Goal: Browse casually: Explore the website without a specific task or goal

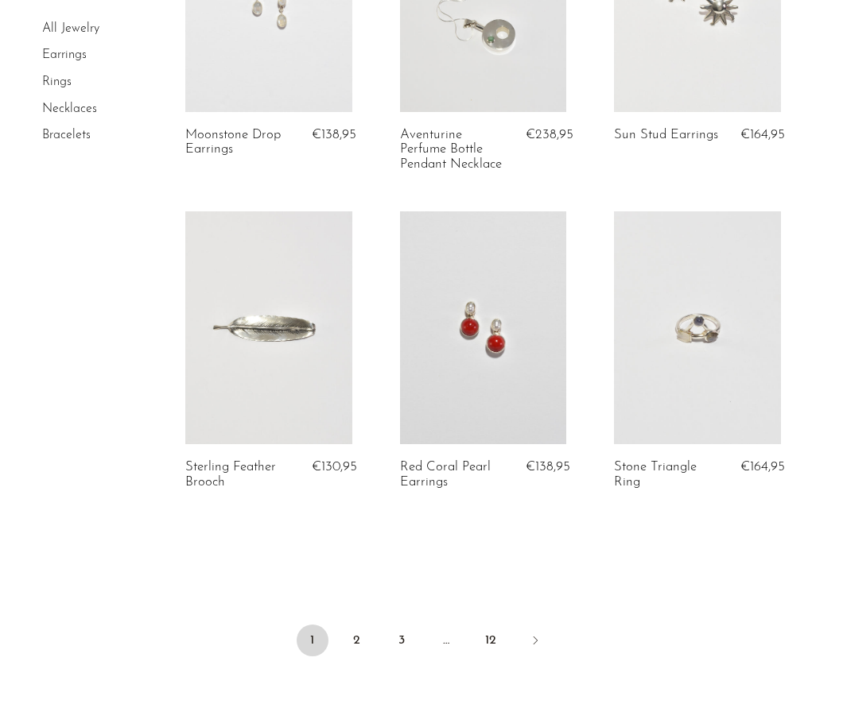
scroll to position [3490, 0]
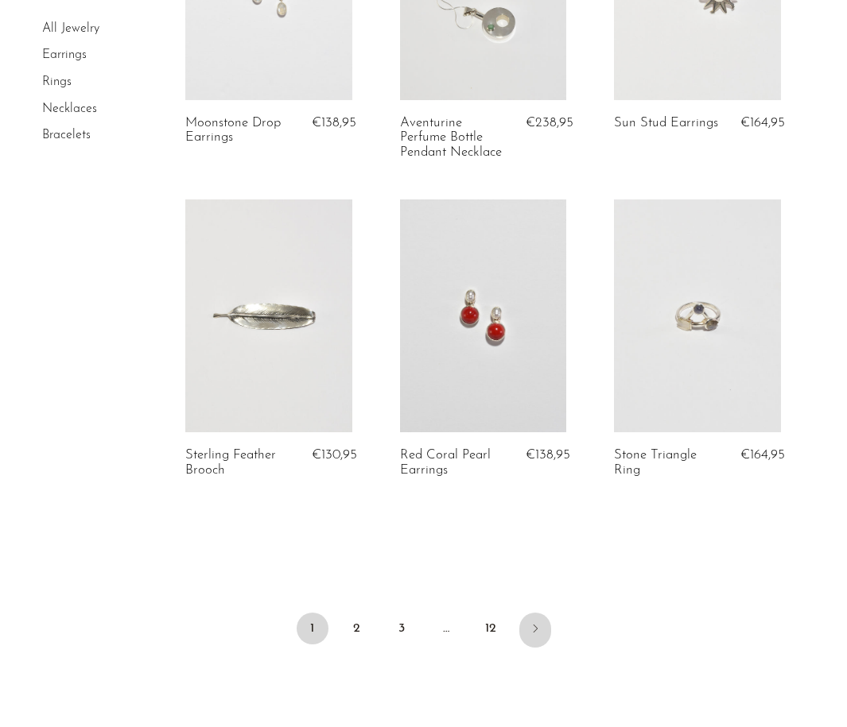
click at [533, 622] on icon "Next" at bounding box center [535, 628] width 13 height 13
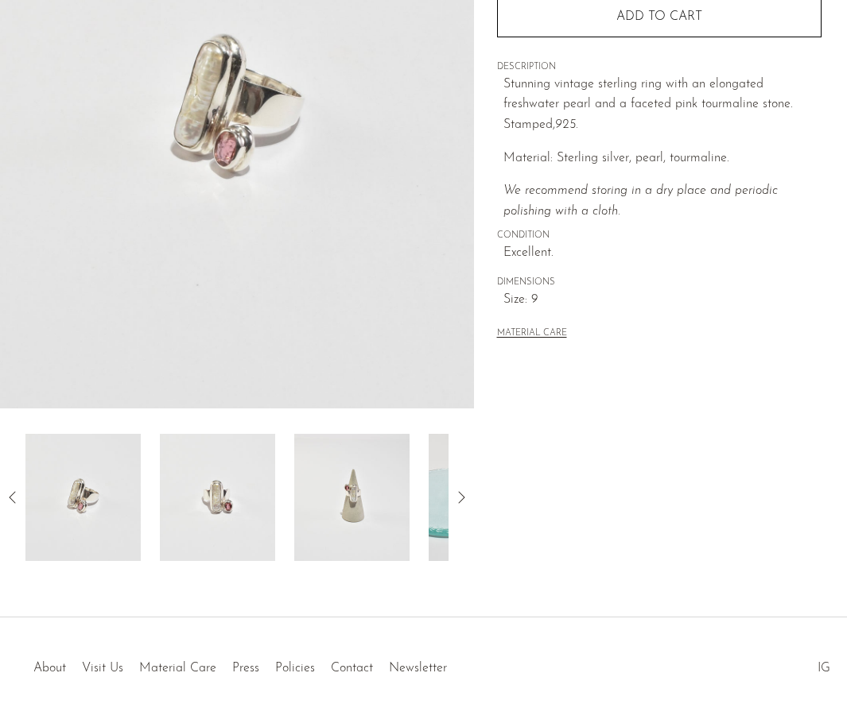
scroll to position [308, 0]
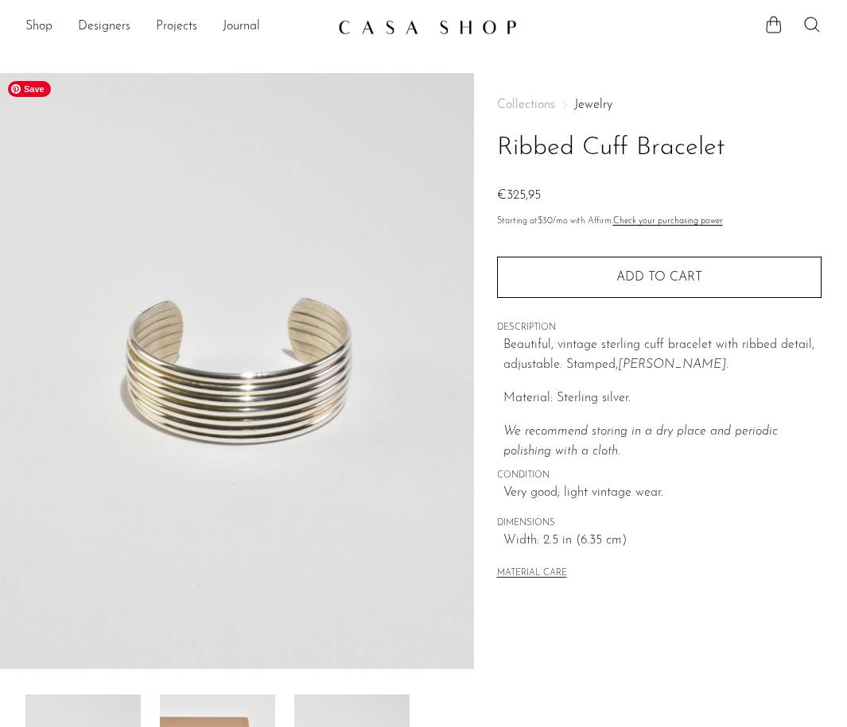
scroll to position [308, 0]
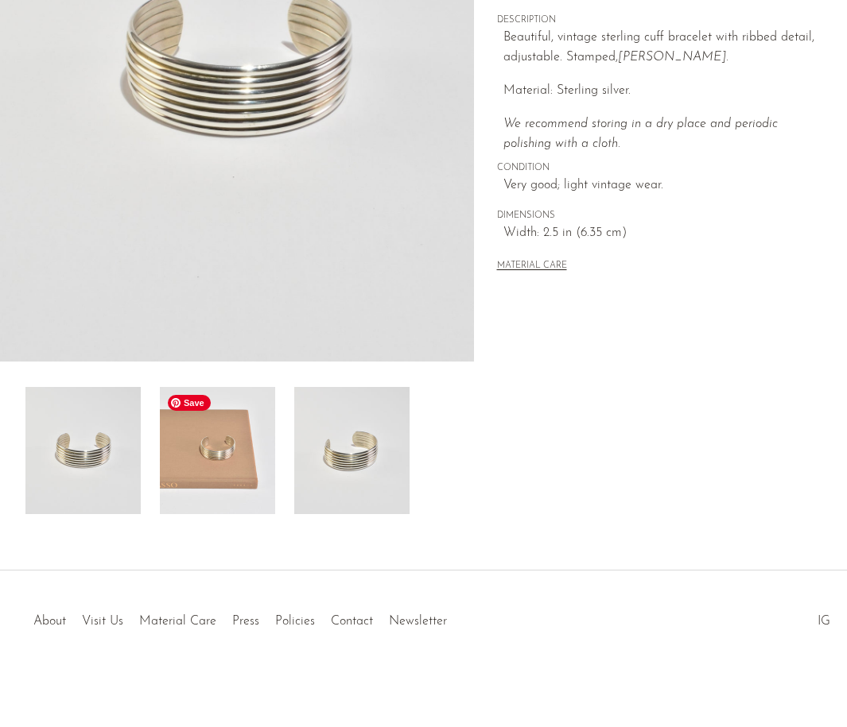
click at [223, 471] on img at bounding box center [217, 450] width 115 height 127
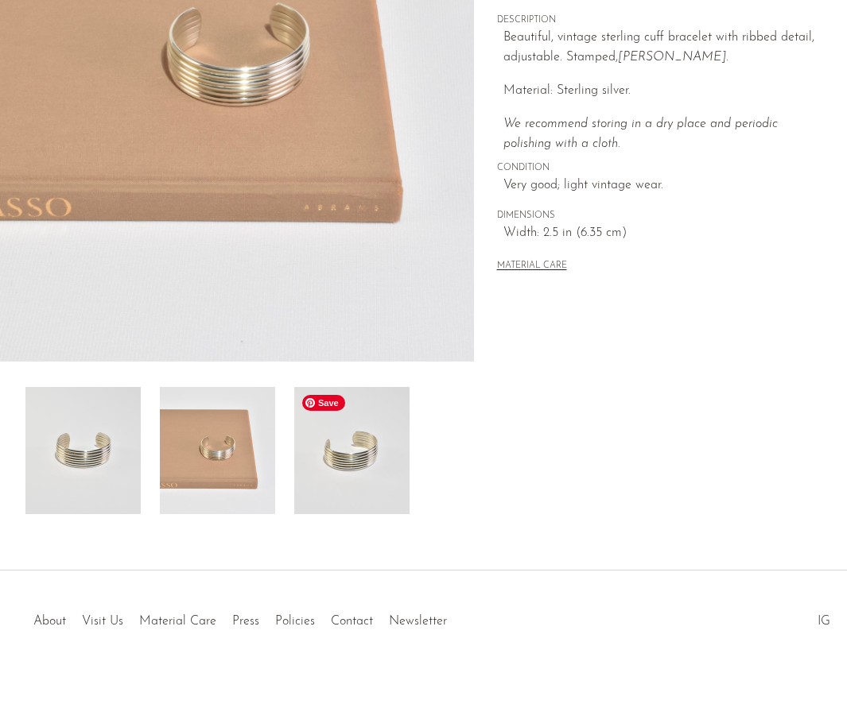
click at [327, 467] on img at bounding box center [351, 450] width 115 height 127
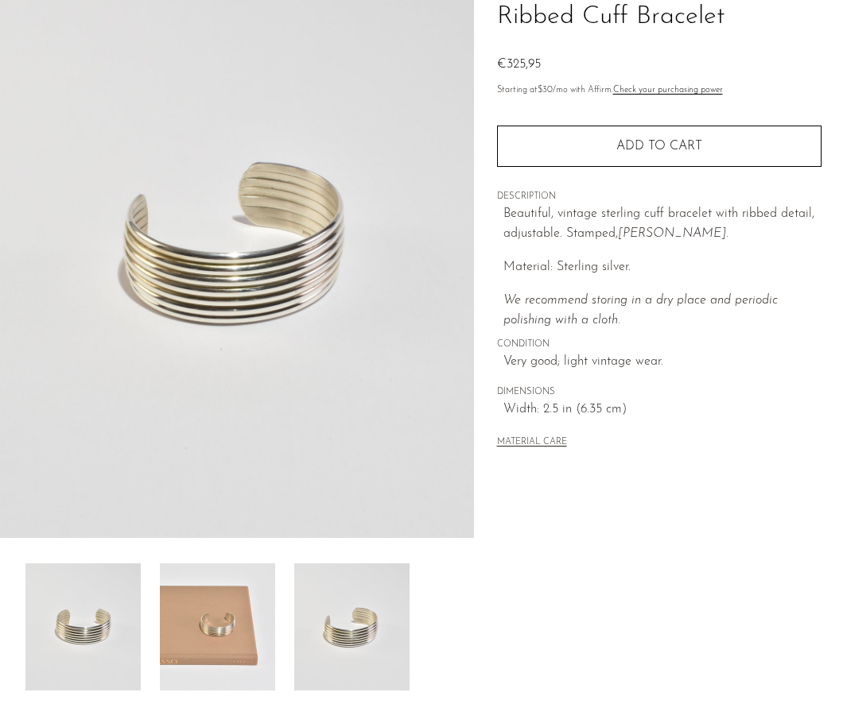
scroll to position [0, 0]
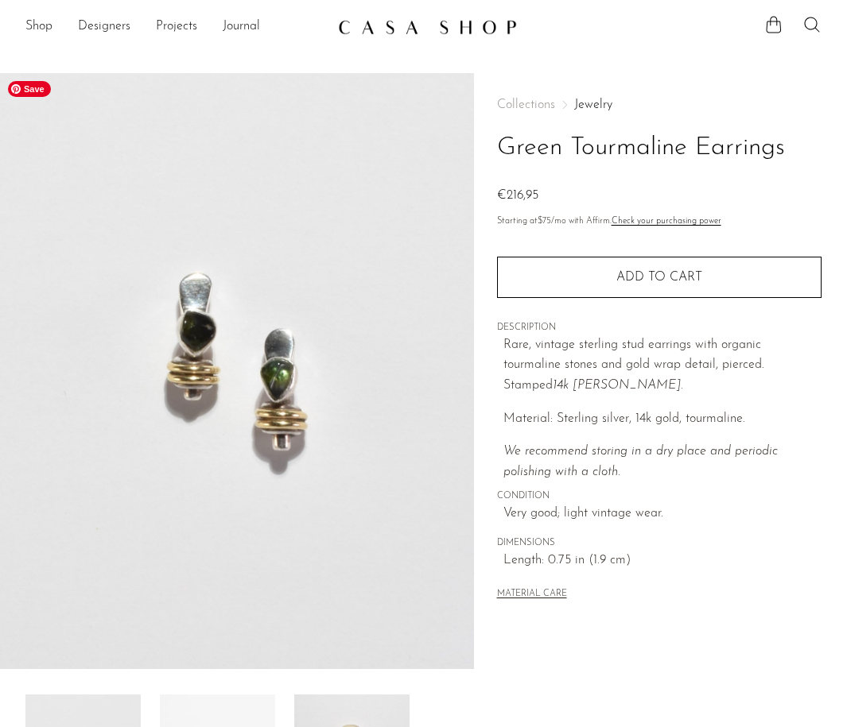
scroll to position [308, 0]
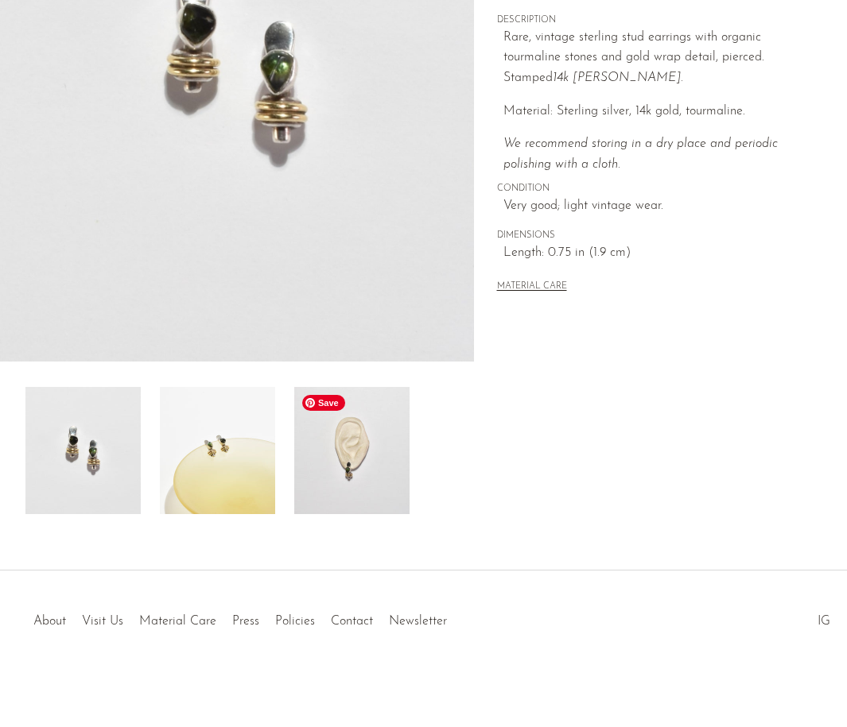
click at [367, 444] on img at bounding box center [351, 450] width 115 height 127
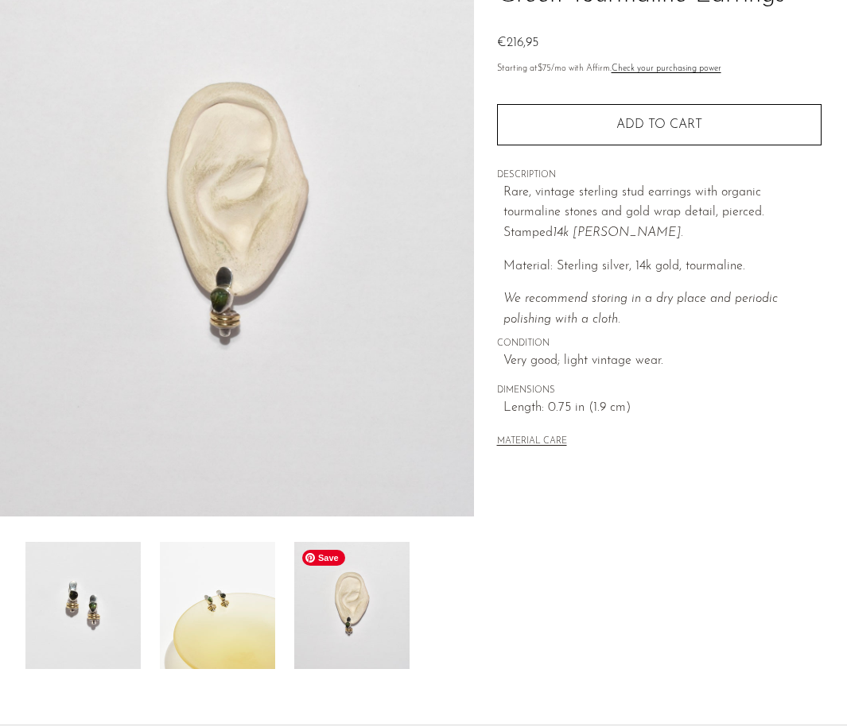
scroll to position [152, 0]
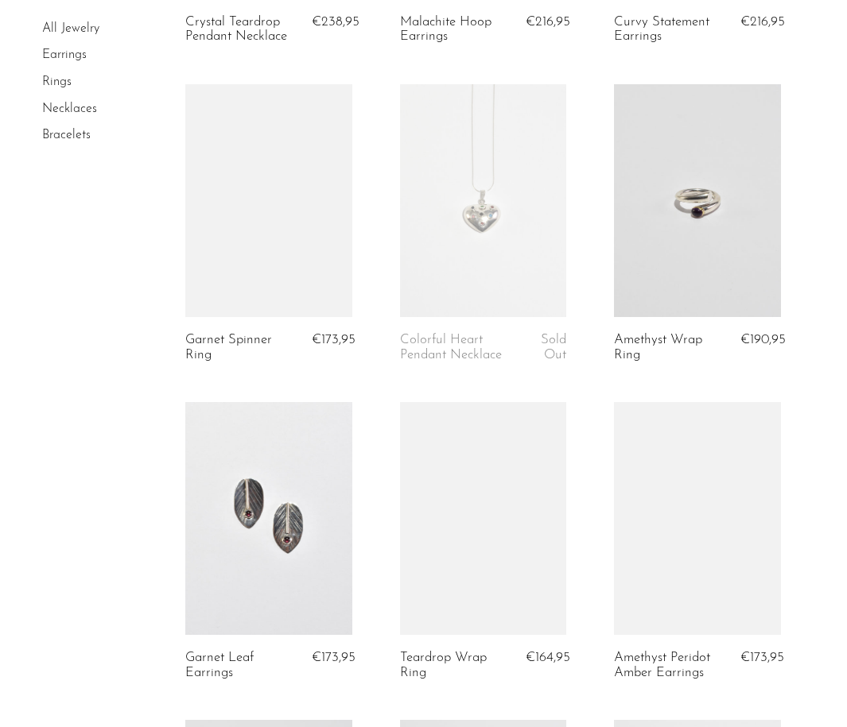
scroll to position [2968, 0]
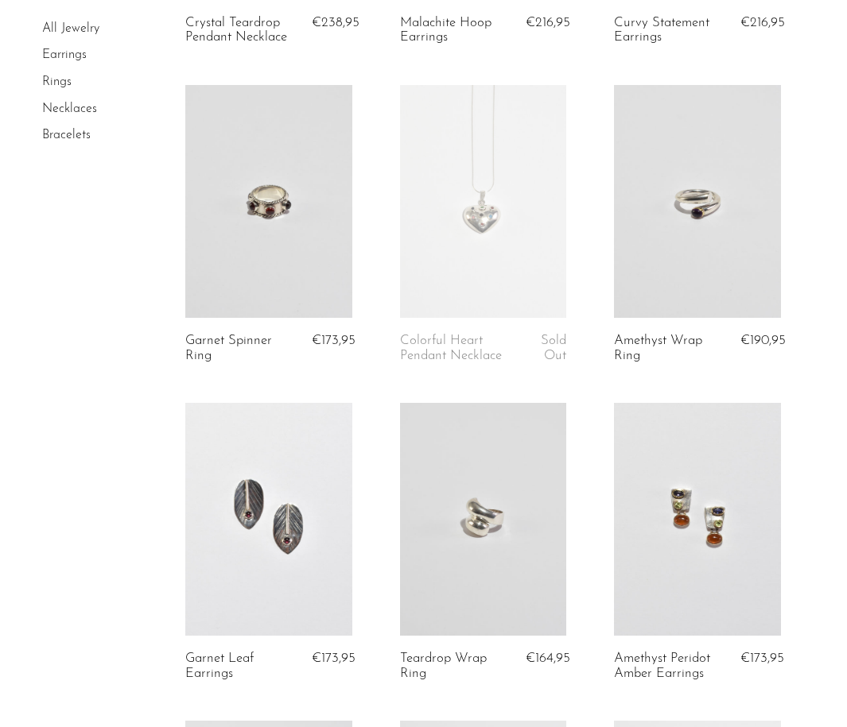
click at [800, 257] on article "Amethyst Wrap Ring €190,95" at bounding box center [697, 244] width 214 height 318
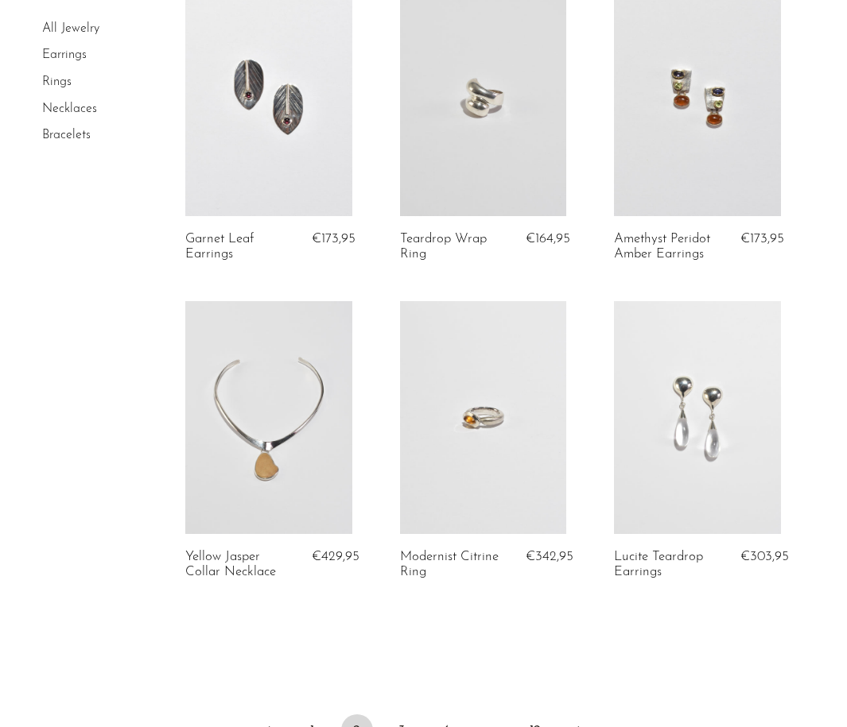
scroll to position [3499, 0]
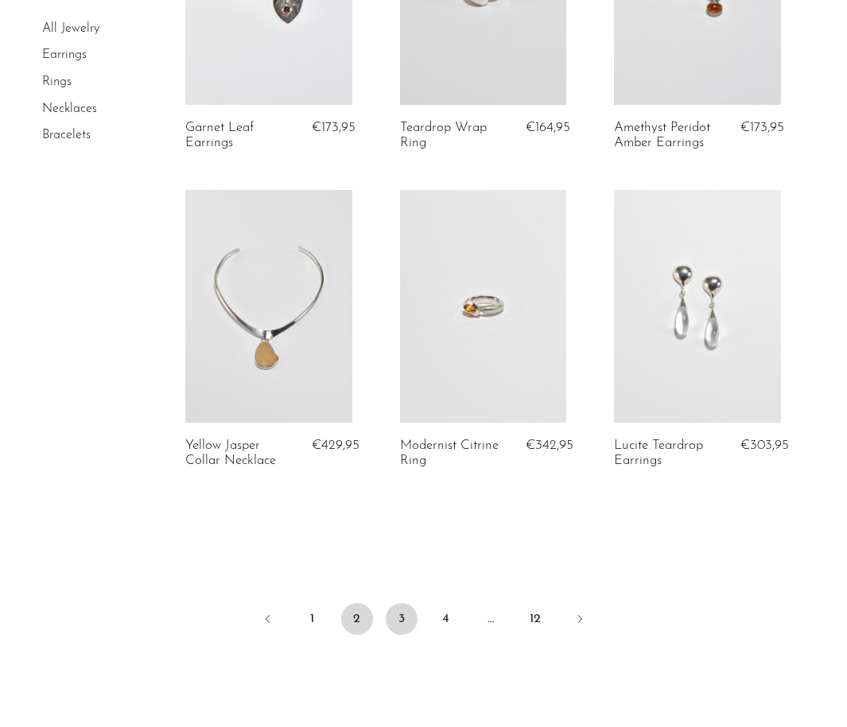
click at [397, 618] on link "3" at bounding box center [402, 619] width 32 height 32
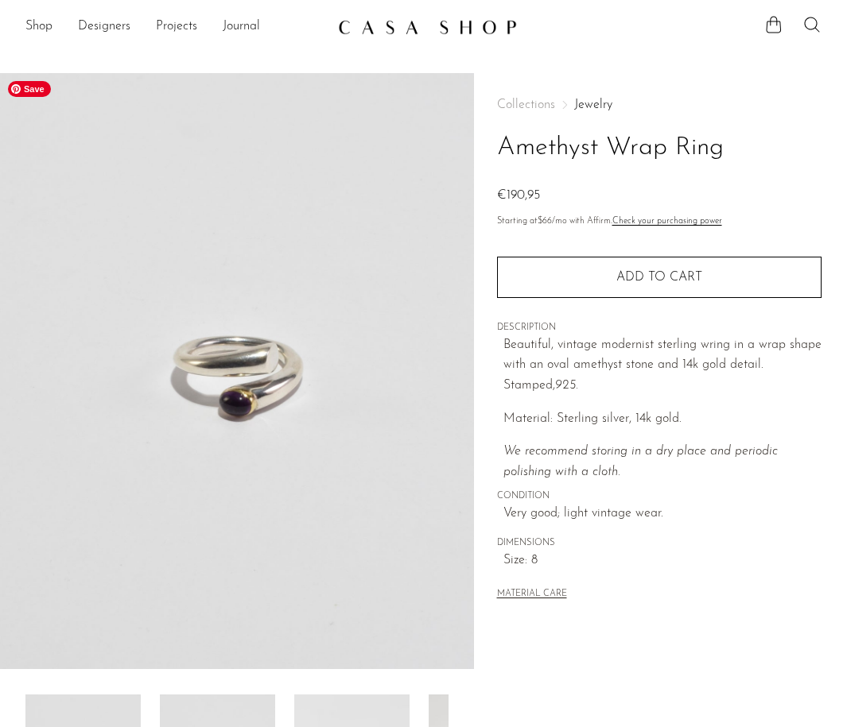
scroll to position [308, 0]
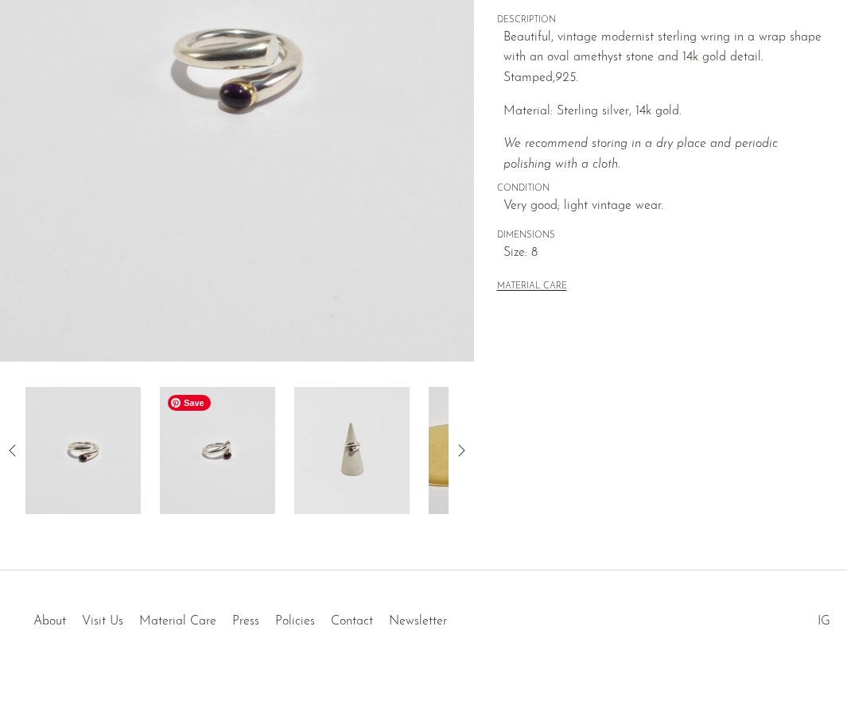
click at [250, 445] on img at bounding box center [217, 450] width 115 height 127
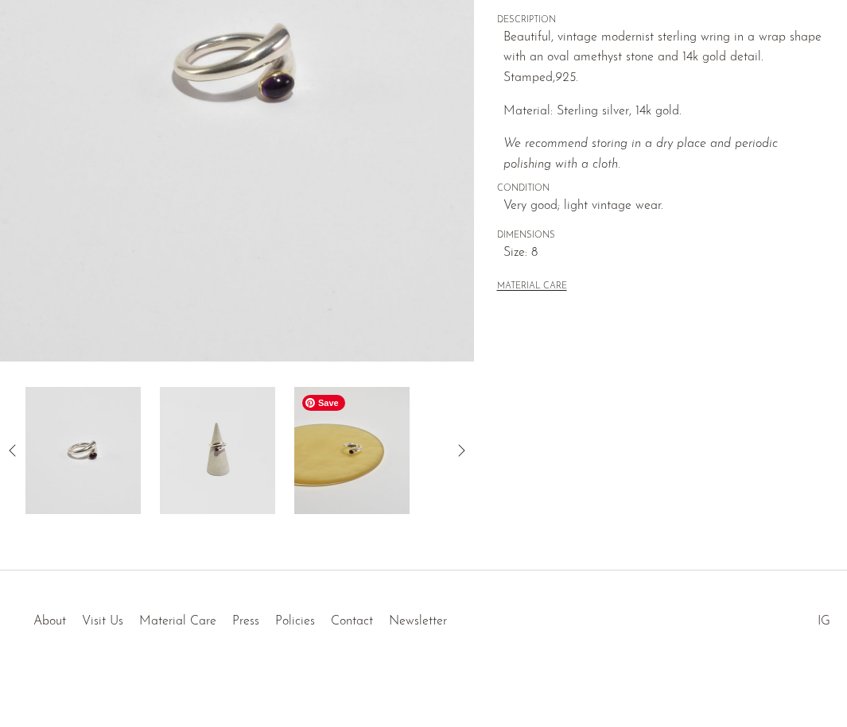
click at [329, 434] on img at bounding box center [351, 450] width 115 height 127
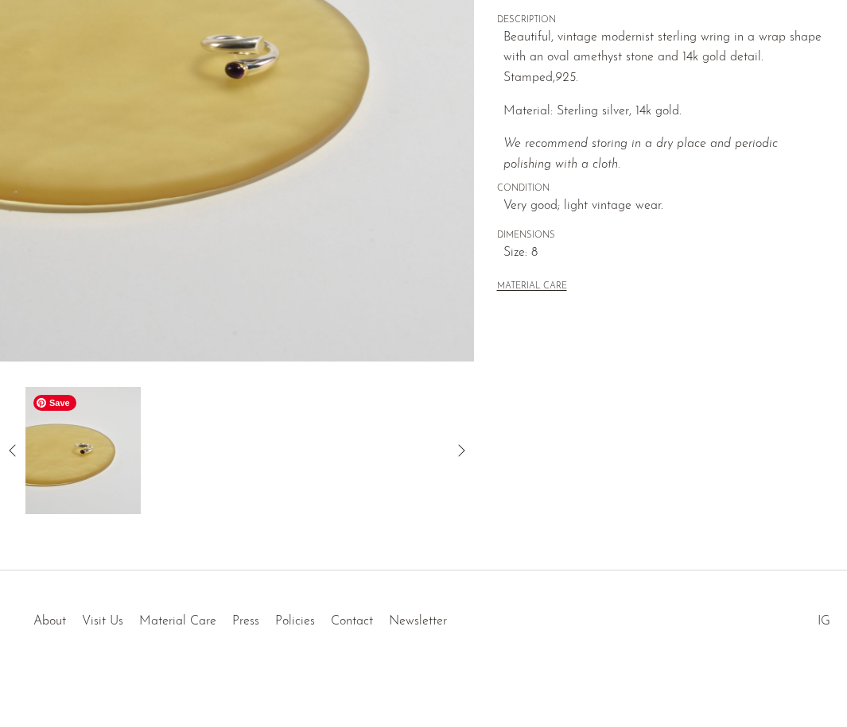
click at [89, 459] on img at bounding box center [82, 450] width 115 height 127
click at [22, 458] on div at bounding box center [237, 450] width 474 height 127
click at [14, 452] on icon at bounding box center [12, 450] width 19 height 19
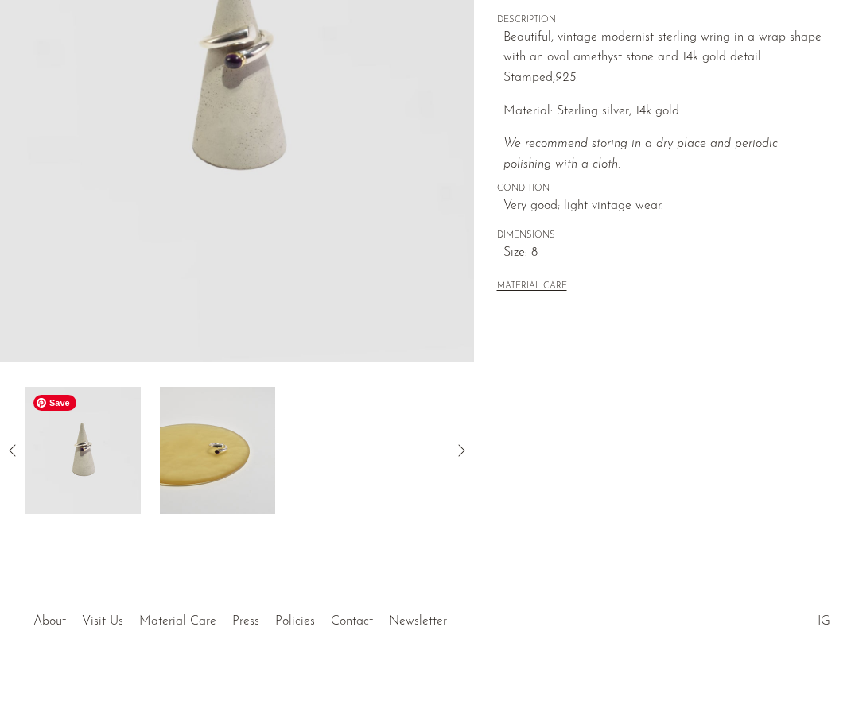
click at [79, 449] on img at bounding box center [82, 450] width 115 height 127
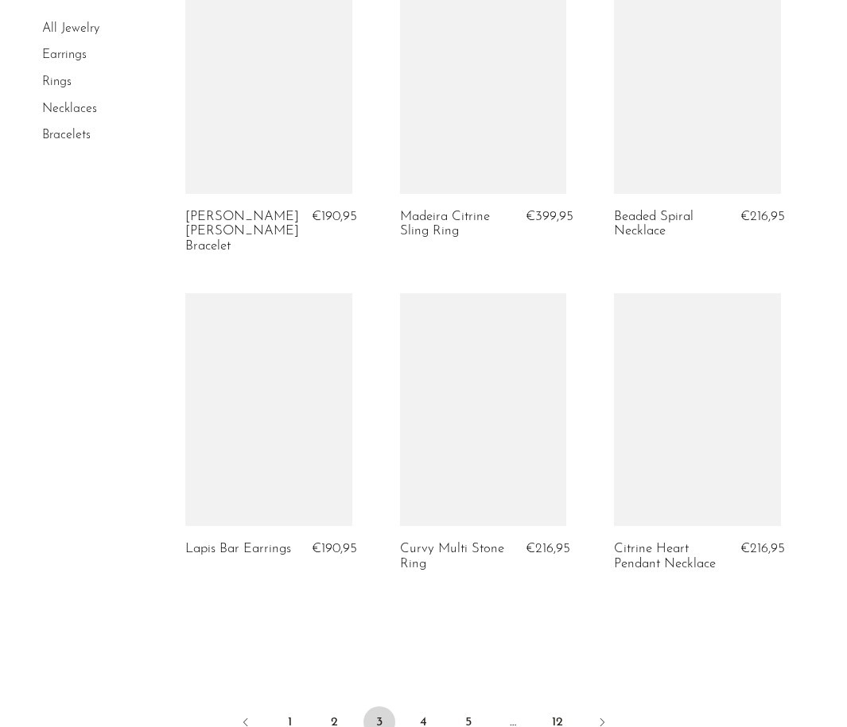
scroll to position [3541, 0]
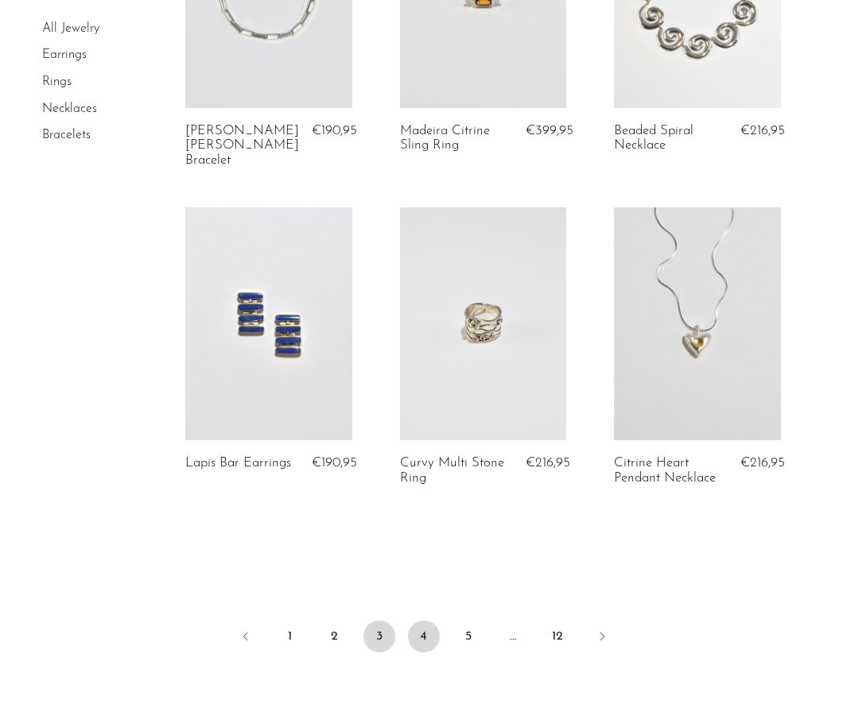
click at [429, 621] on link "4" at bounding box center [424, 637] width 32 height 32
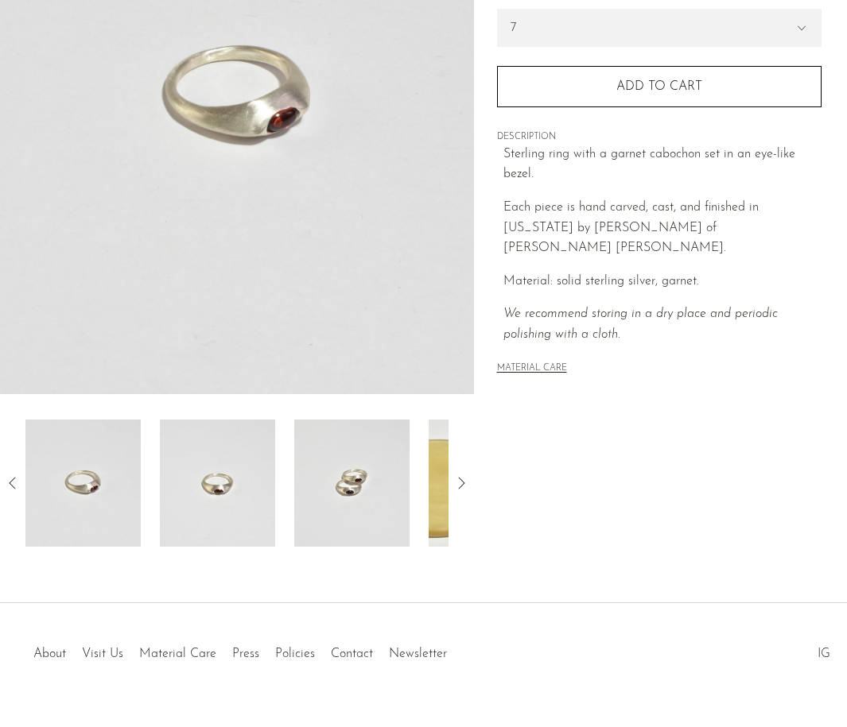
scroll to position [308, 0]
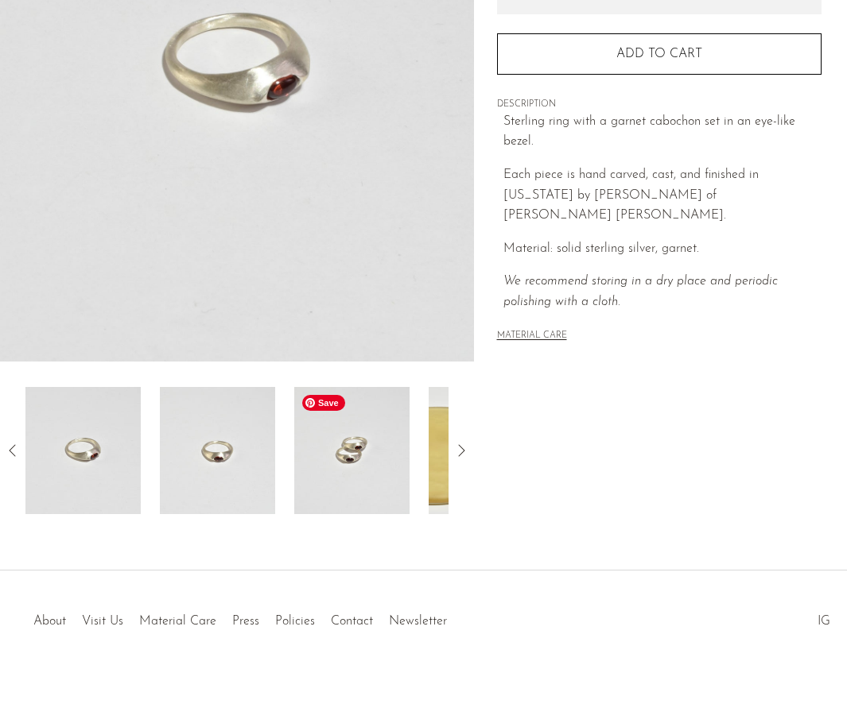
click at [346, 425] on img at bounding box center [351, 450] width 115 height 127
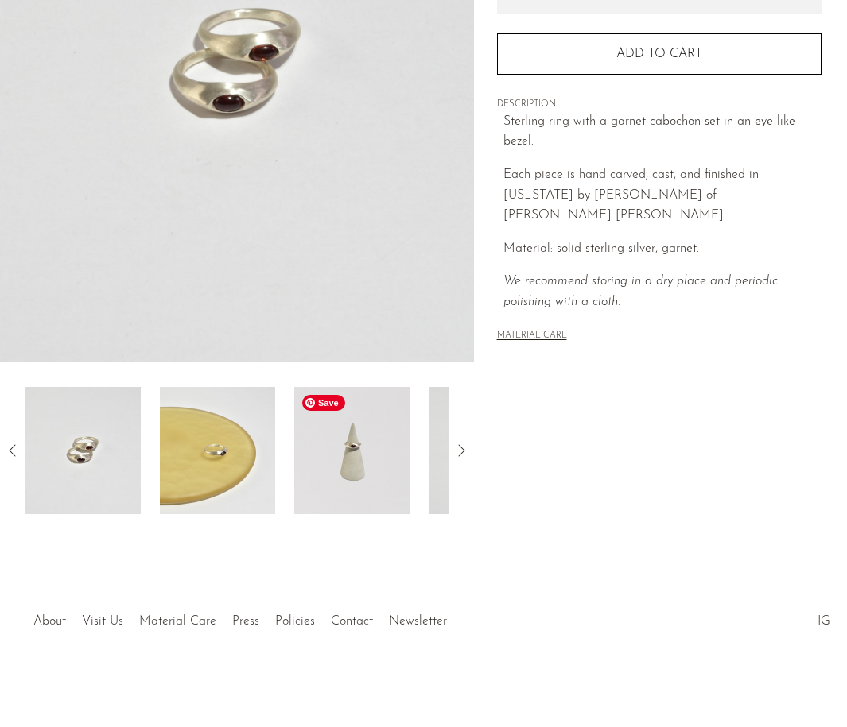
click at [346, 425] on img at bounding box center [351, 450] width 115 height 127
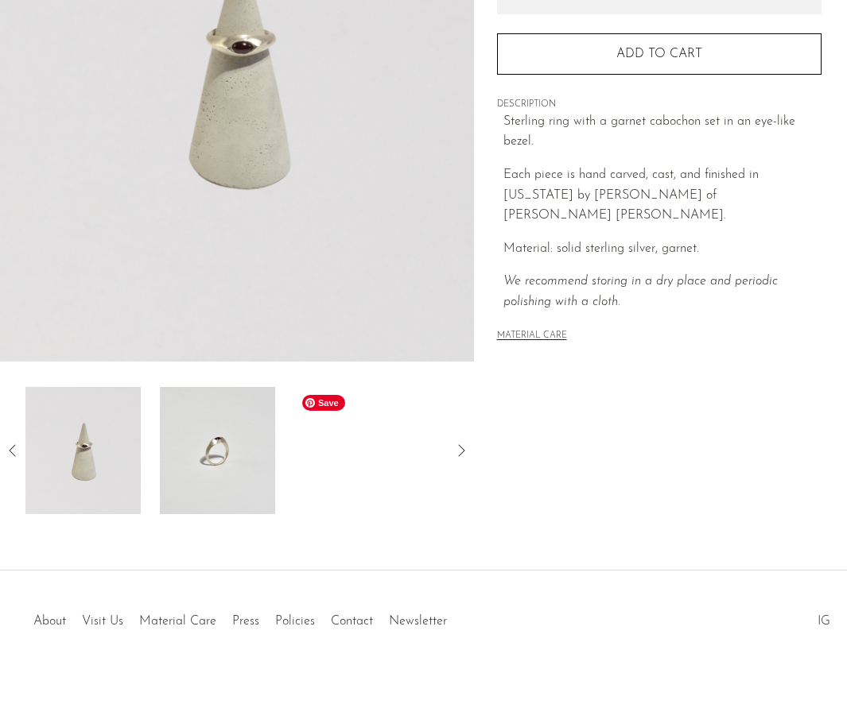
click at [346, 425] on div at bounding box center [236, 450] width 423 height 127
click at [11, 454] on icon at bounding box center [12, 450] width 19 height 19
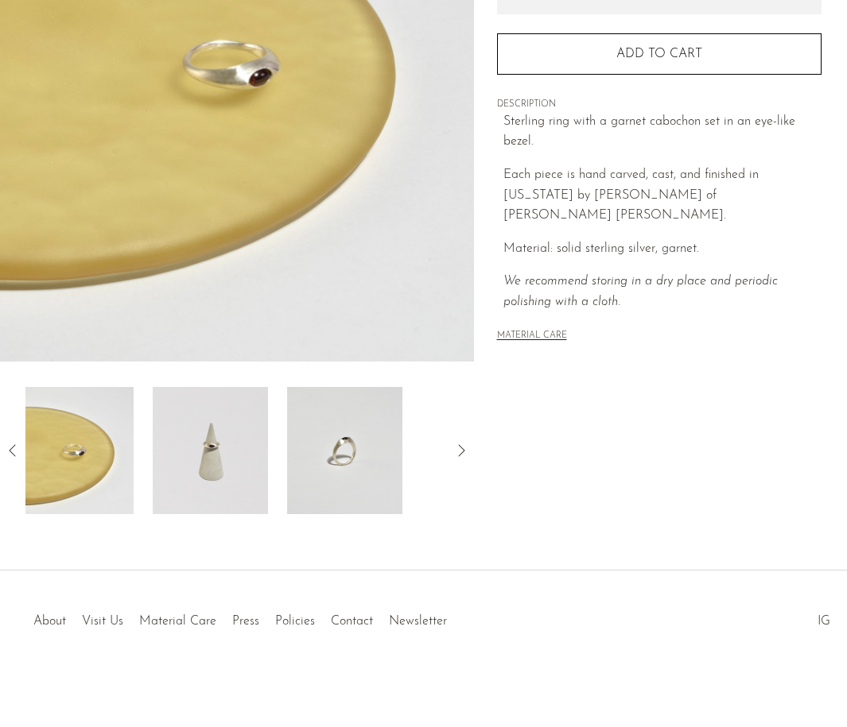
click at [11, 454] on icon at bounding box center [12, 450] width 19 height 19
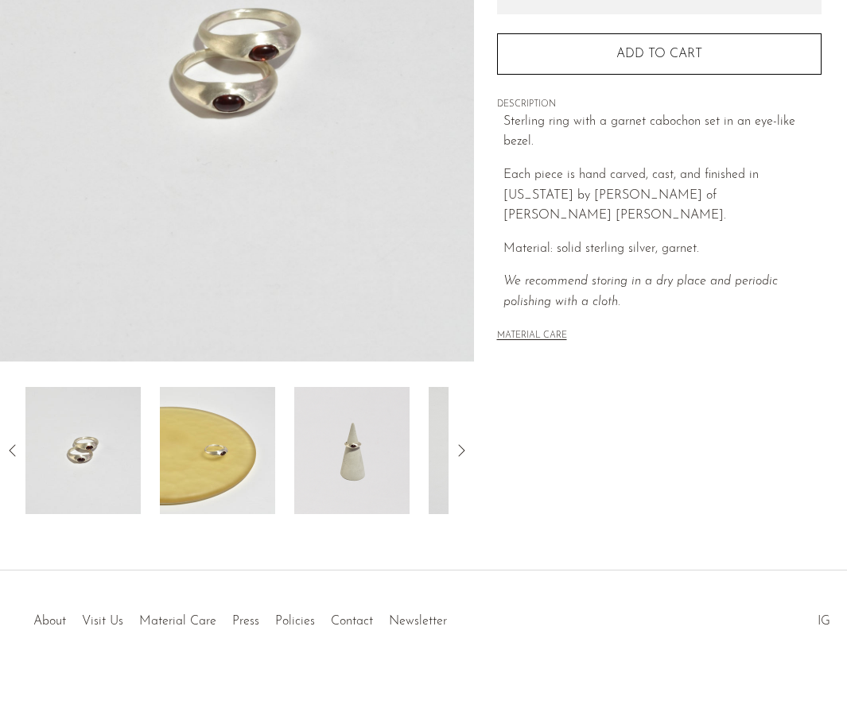
click at [11, 454] on icon at bounding box center [12, 450] width 19 height 19
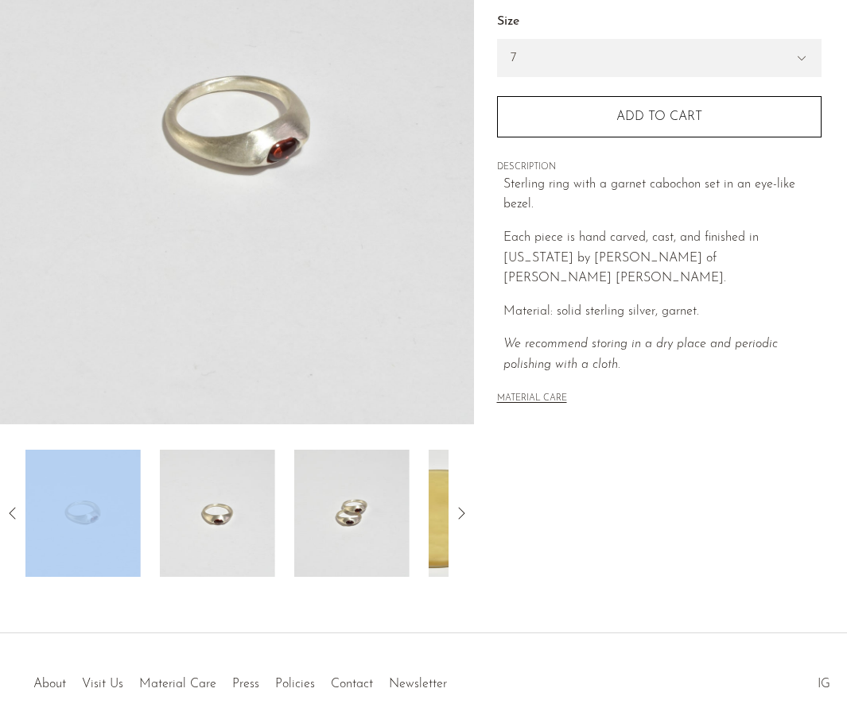
scroll to position [0, 0]
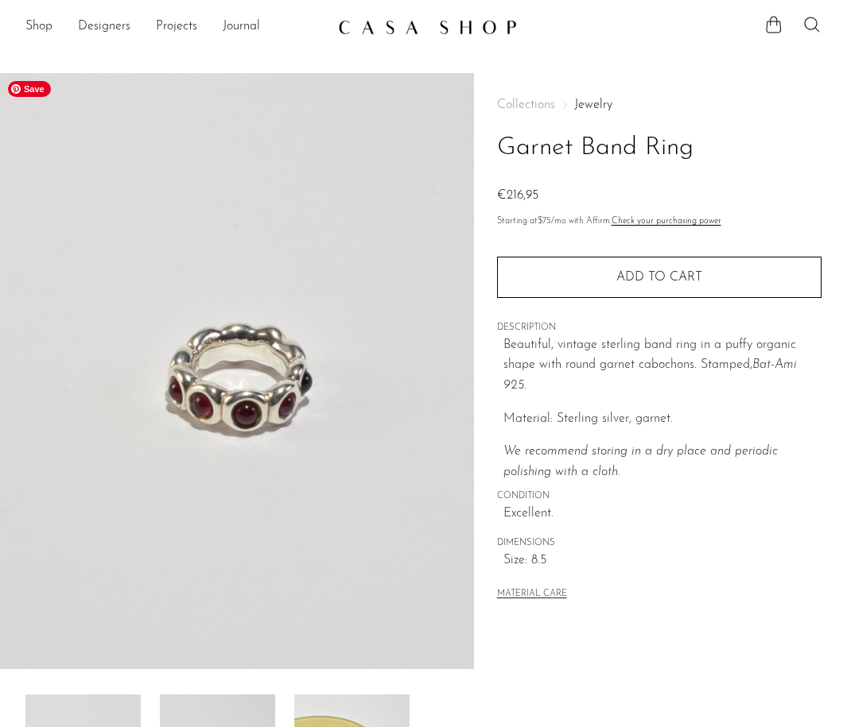
scroll to position [277, 0]
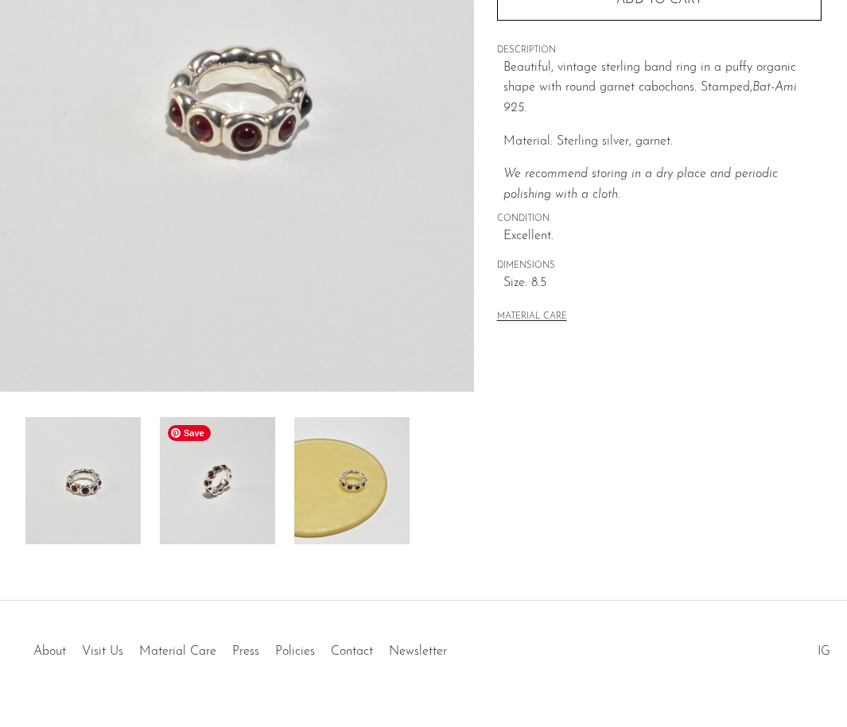
click at [227, 482] on img at bounding box center [217, 480] width 115 height 127
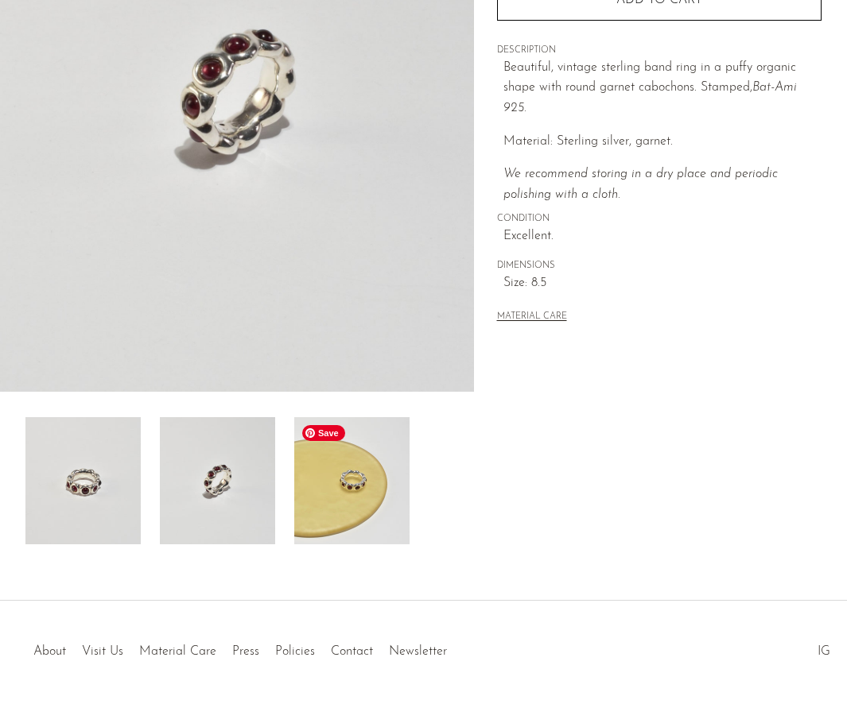
click at [352, 455] on img at bounding box center [351, 480] width 115 height 127
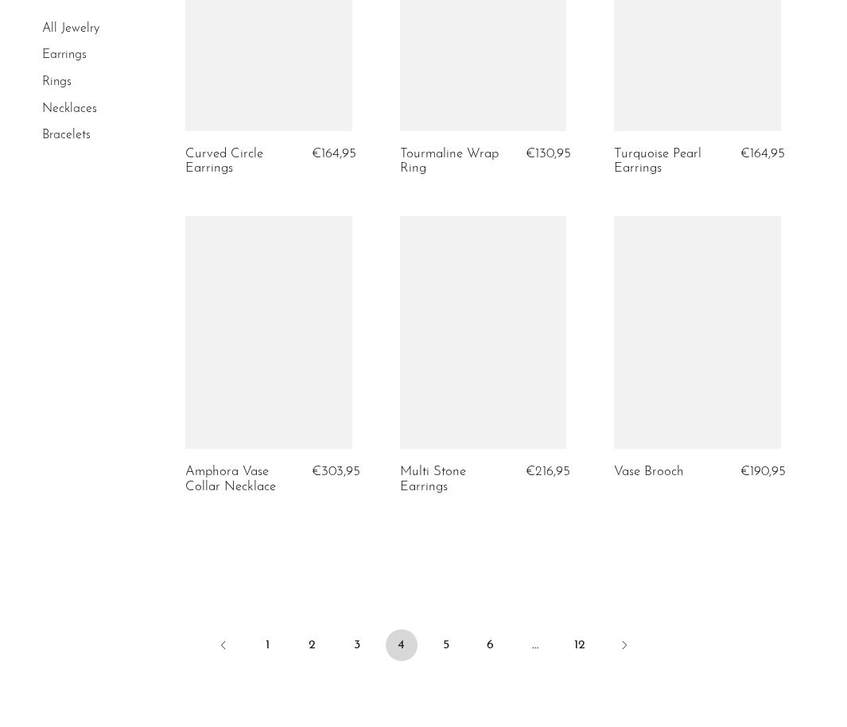
scroll to position [3431, 0]
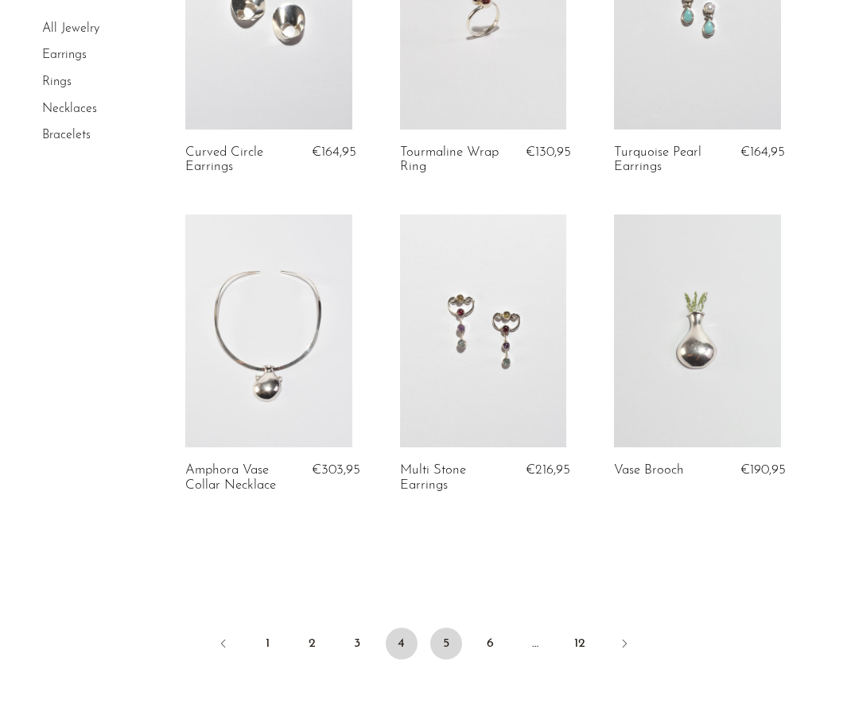
click at [448, 638] on link "5" at bounding box center [446, 644] width 32 height 32
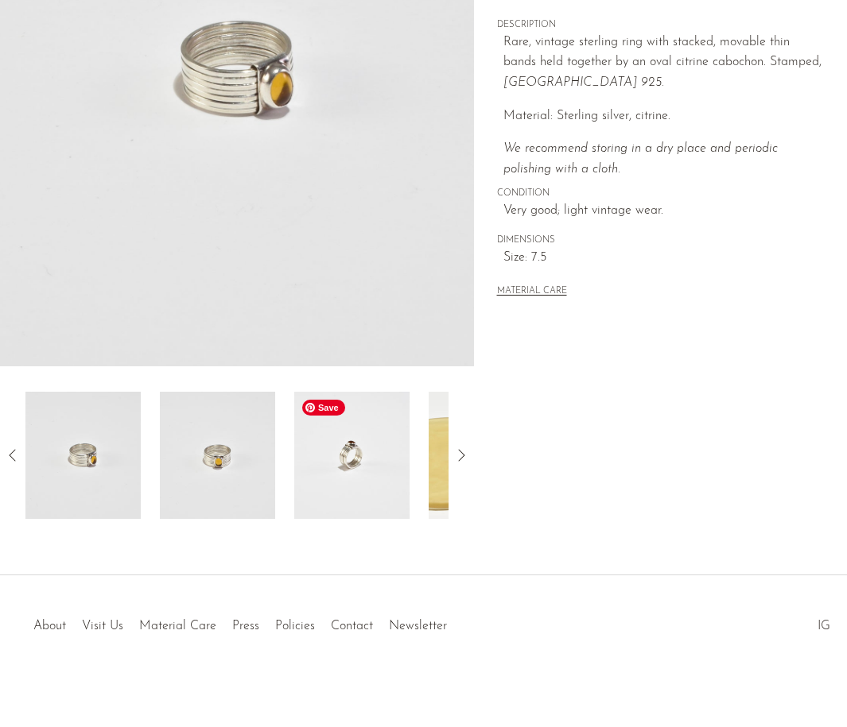
scroll to position [308, 0]
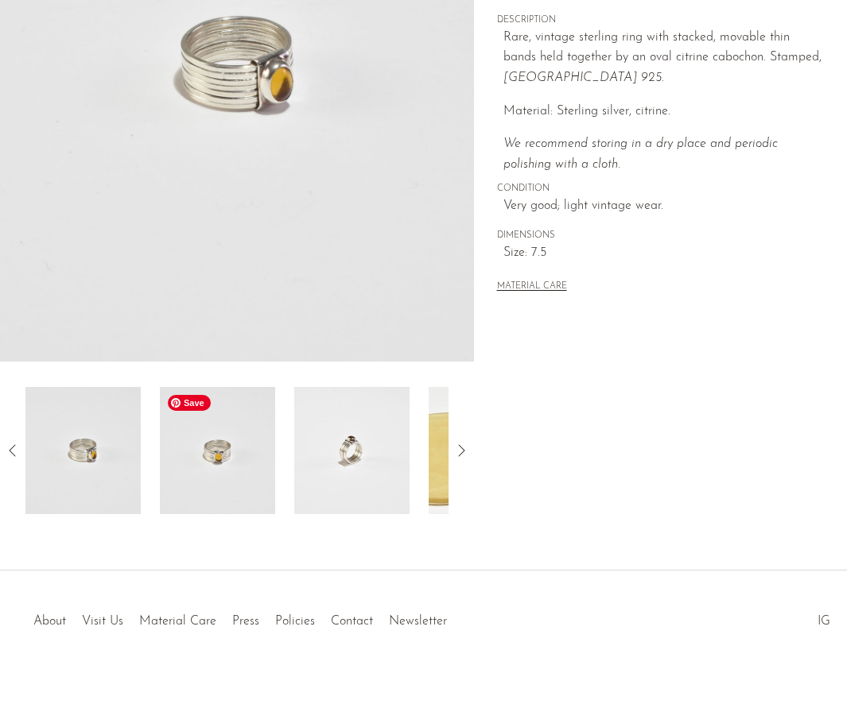
click at [197, 478] on img at bounding box center [217, 450] width 115 height 127
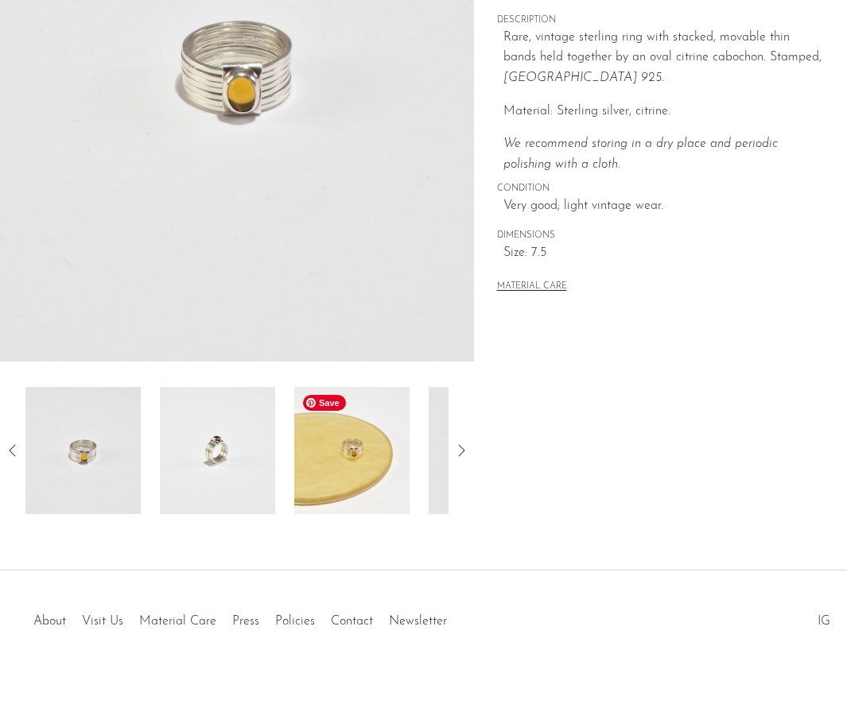
click at [335, 461] on img at bounding box center [351, 450] width 115 height 127
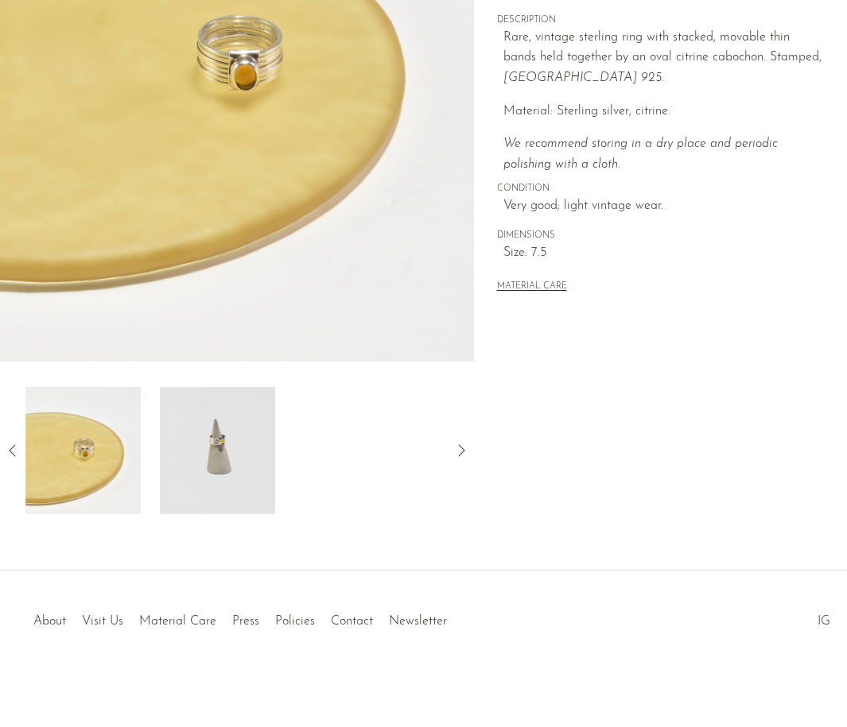
click at [353, 462] on div at bounding box center [236, 450] width 423 height 127
click at [238, 474] on img at bounding box center [217, 450] width 115 height 127
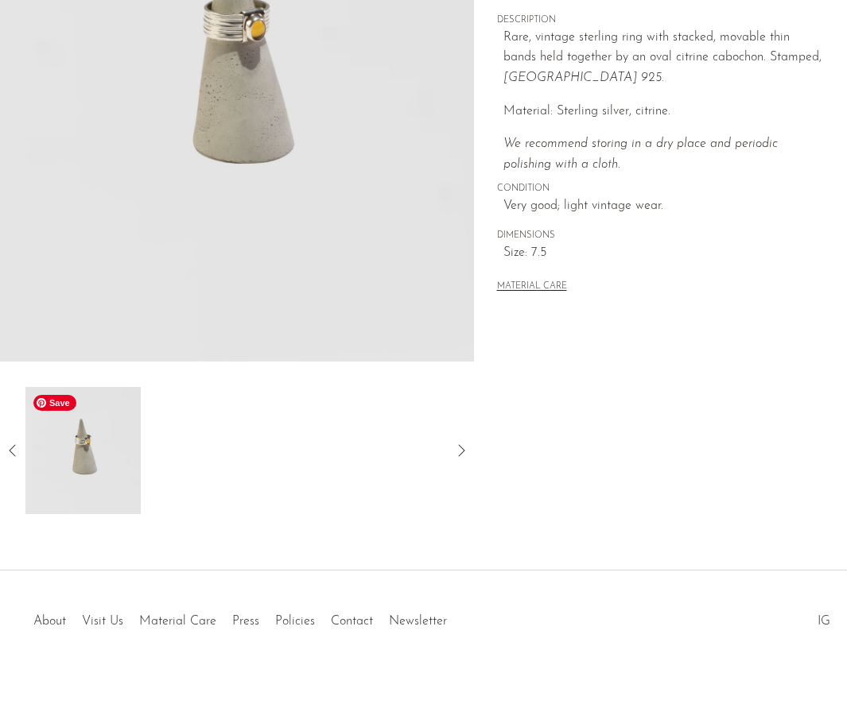
click at [60, 467] on img at bounding box center [82, 450] width 115 height 127
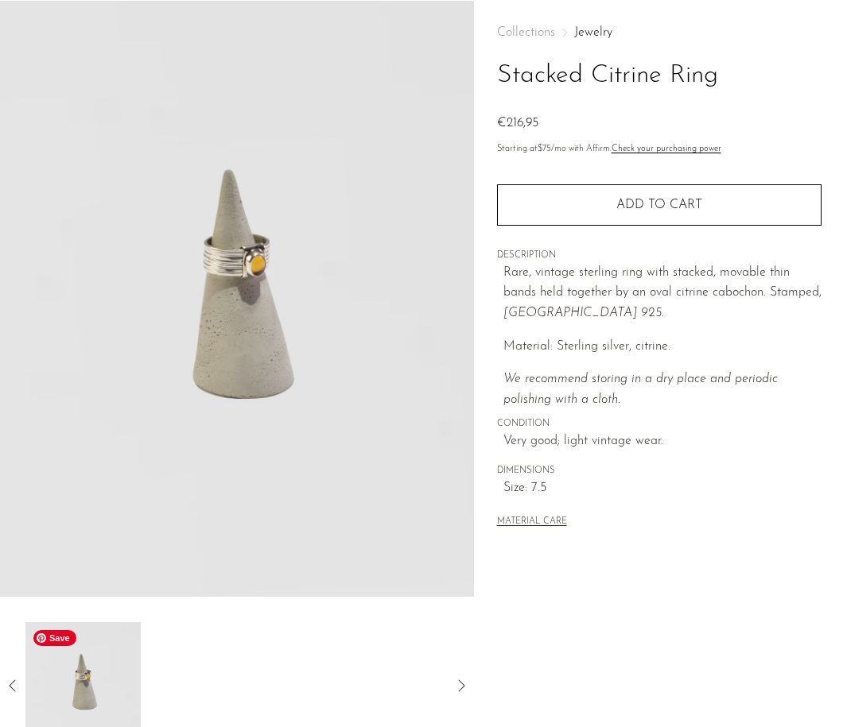
scroll to position [17, 0]
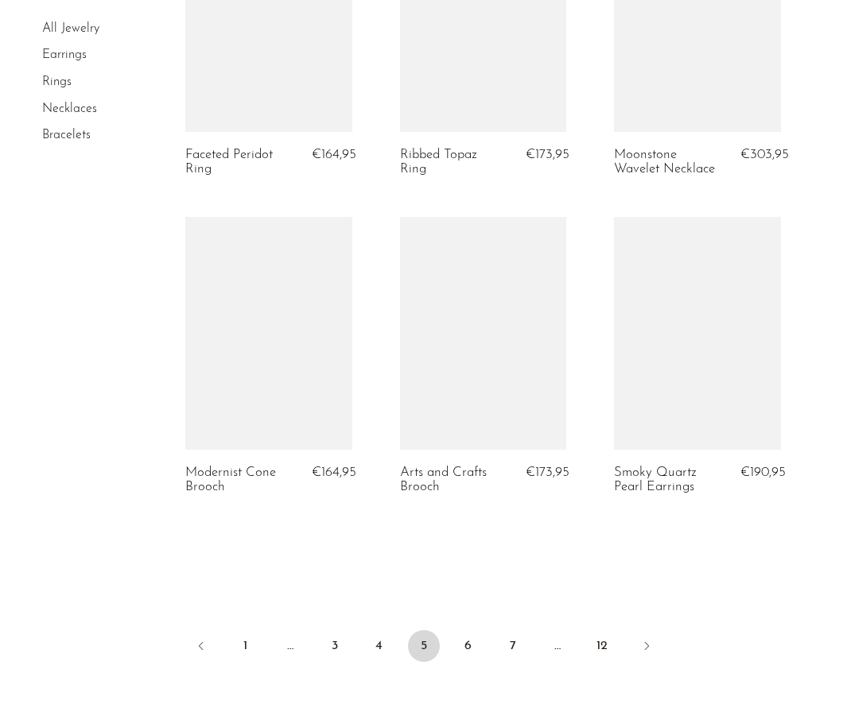
scroll to position [3486, 0]
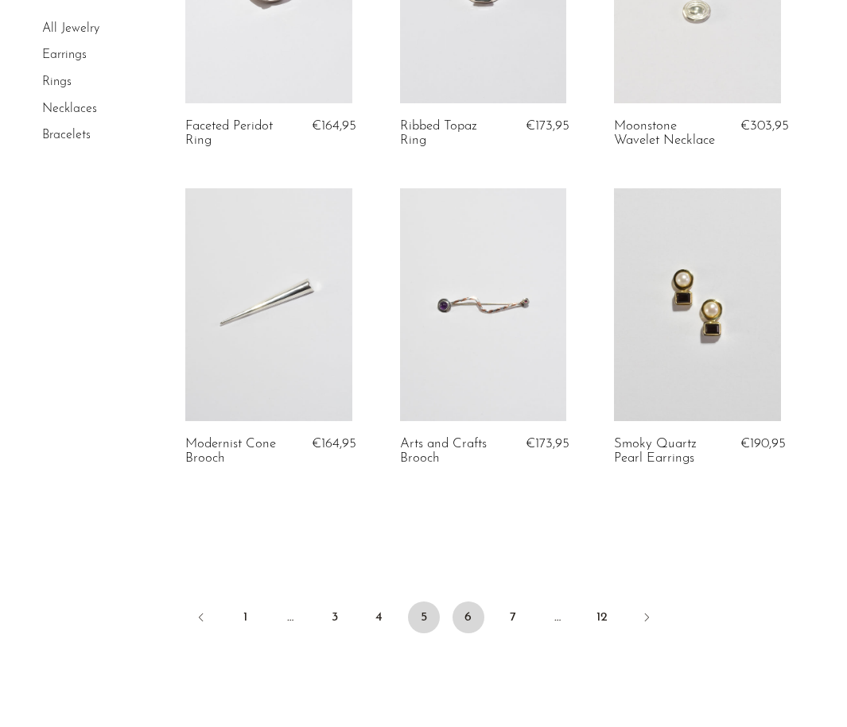
click at [471, 602] on link "6" at bounding box center [468, 618] width 32 height 32
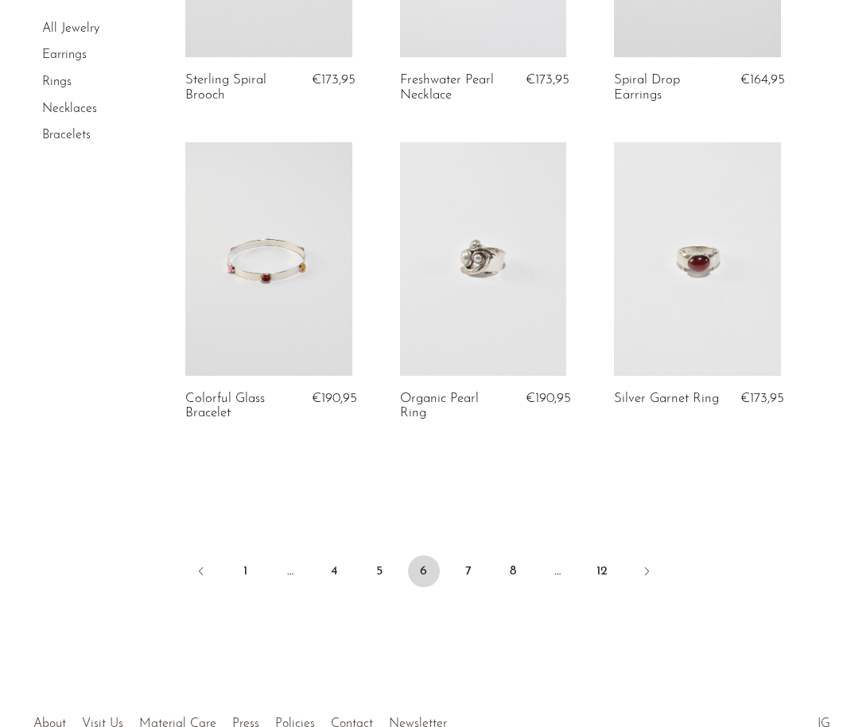
scroll to position [3621, 0]
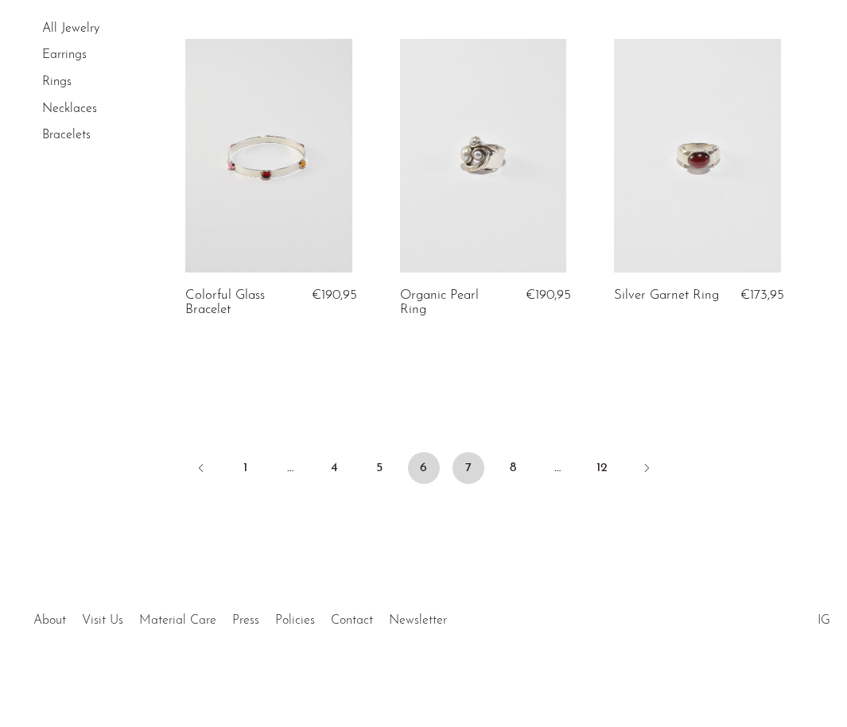
click at [464, 471] on link "7" at bounding box center [468, 468] width 32 height 32
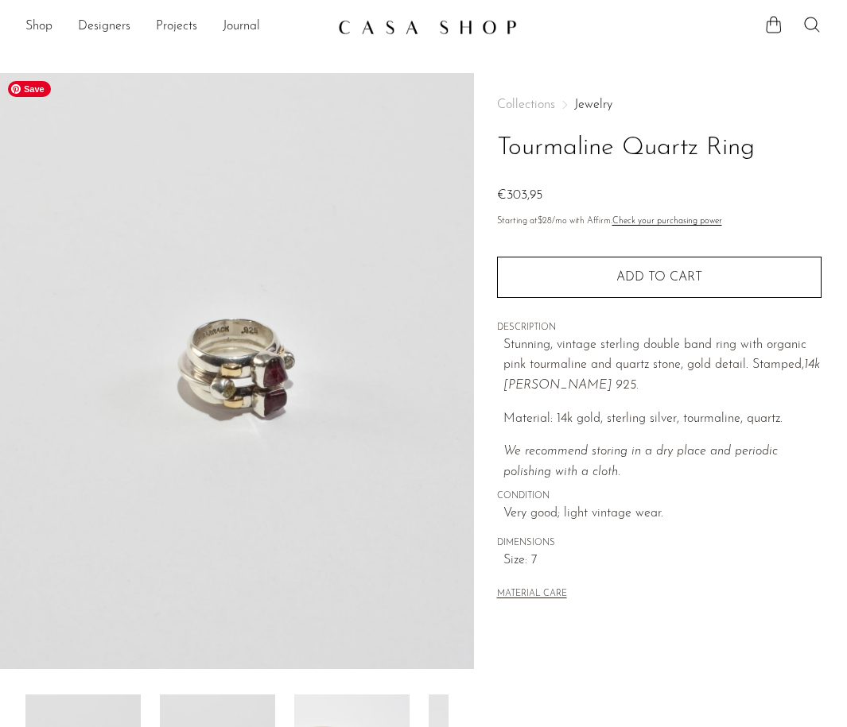
scroll to position [308, 0]
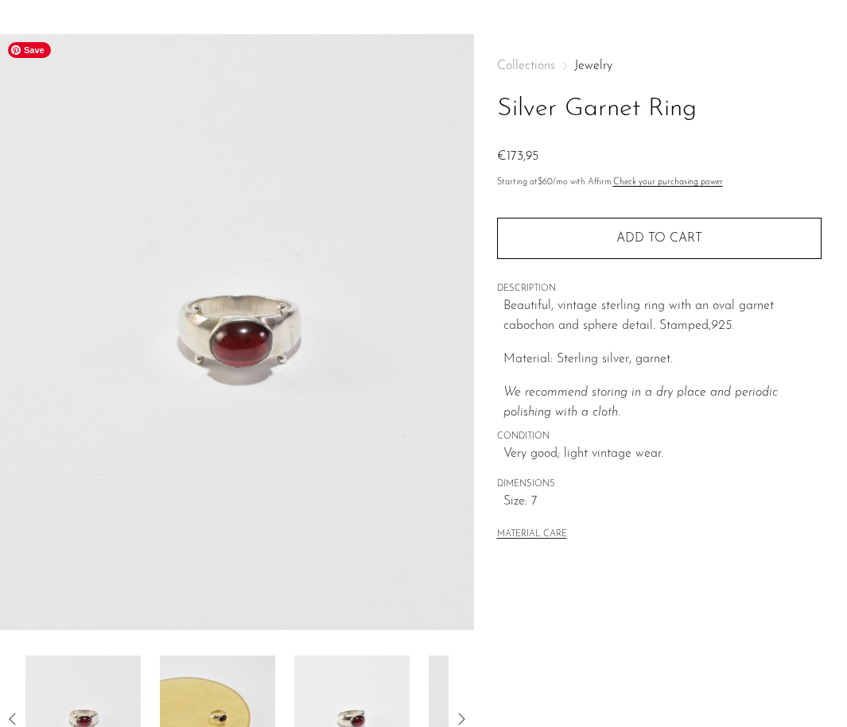
scroll to position [232, 0]
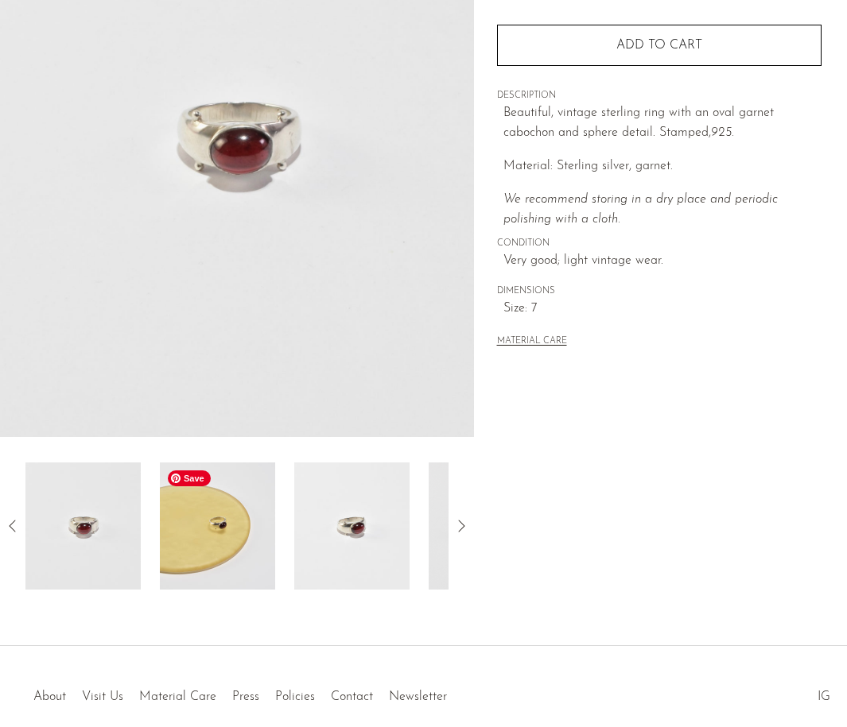
click at [180, 552] on img at bounding box center [217, 526] width 115 height 127
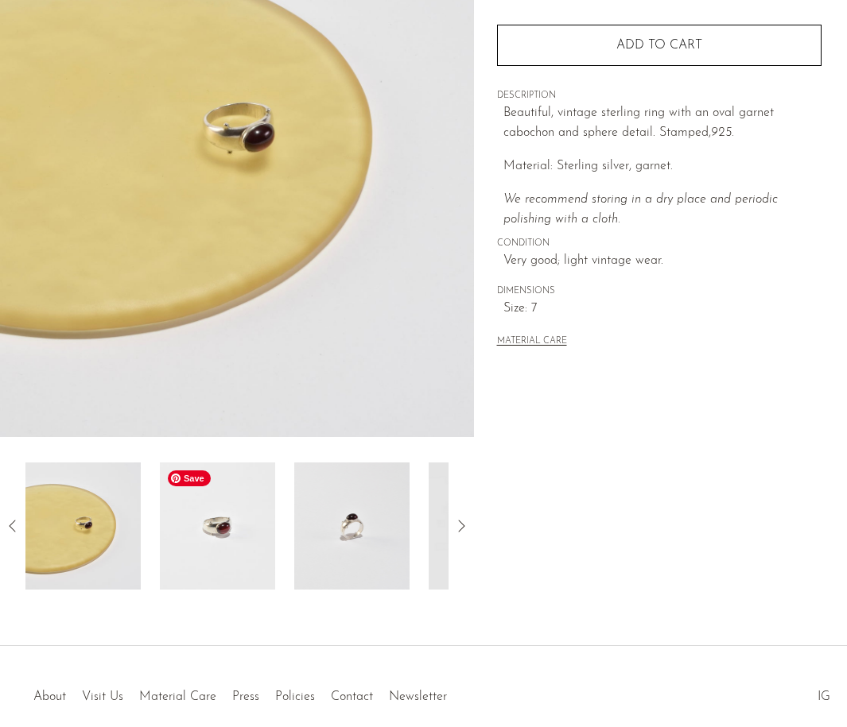
click at [237, 533] on img at bounding box center [217, 526] width 115 height 127
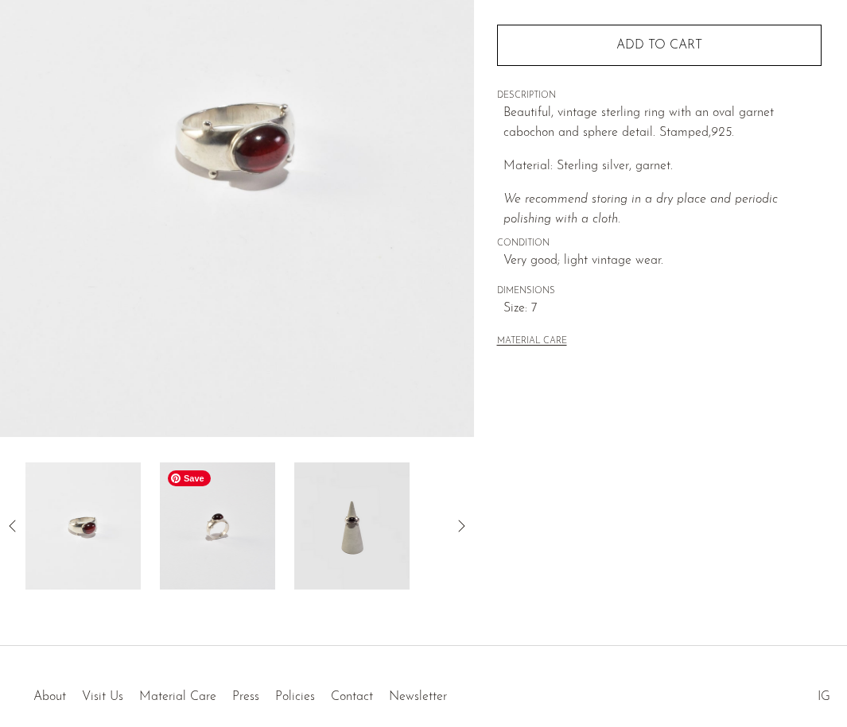
click at [237, 533] on img at bounding box center [217, 526] width 115 height 127
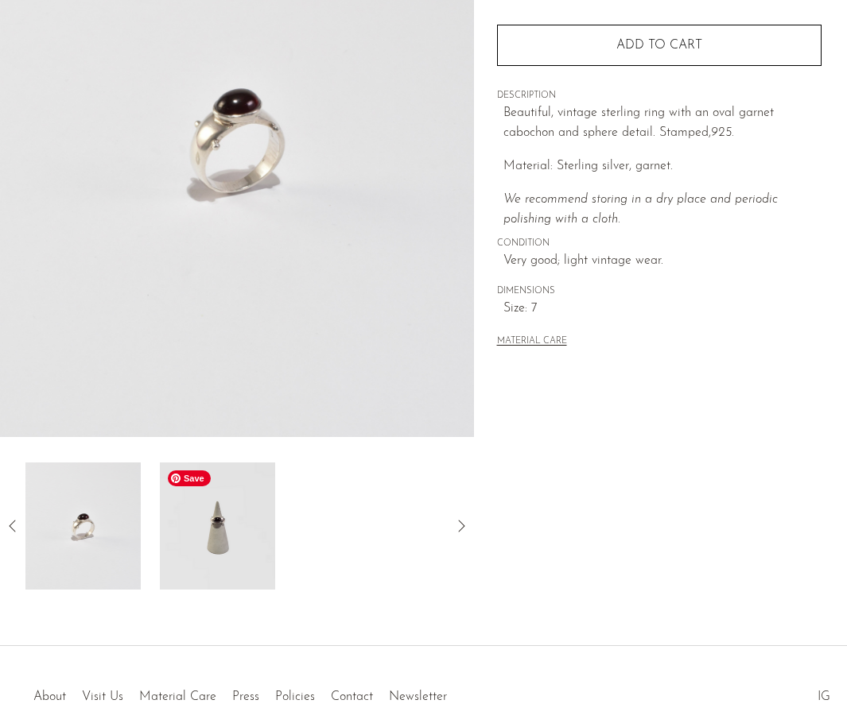
click at [237, 533] on img at bounding box center [217, 526] width 115 height 127
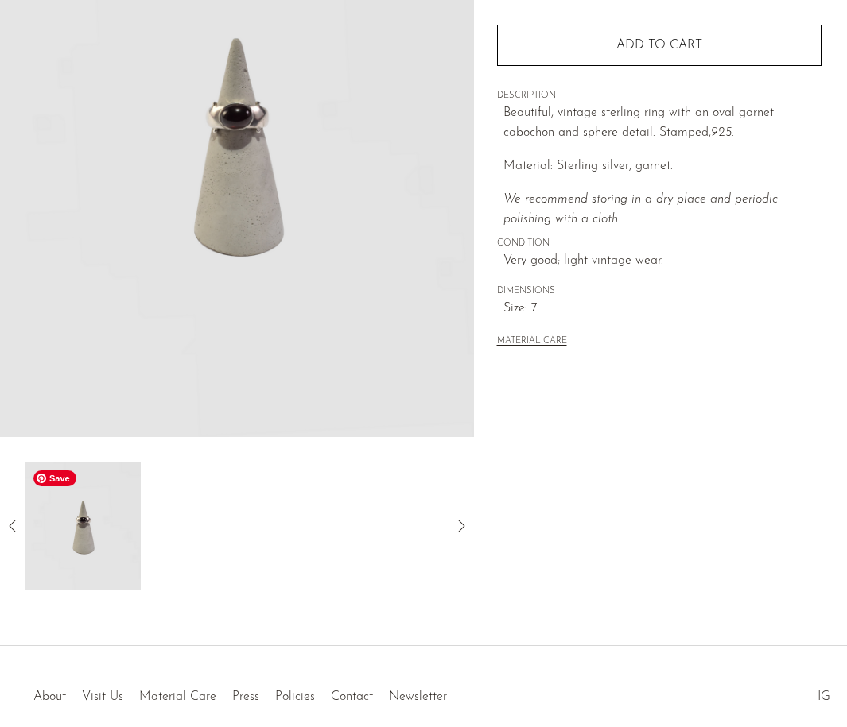
click at [94, 562] on img at bounding box center [82, 526] width 115 height 127
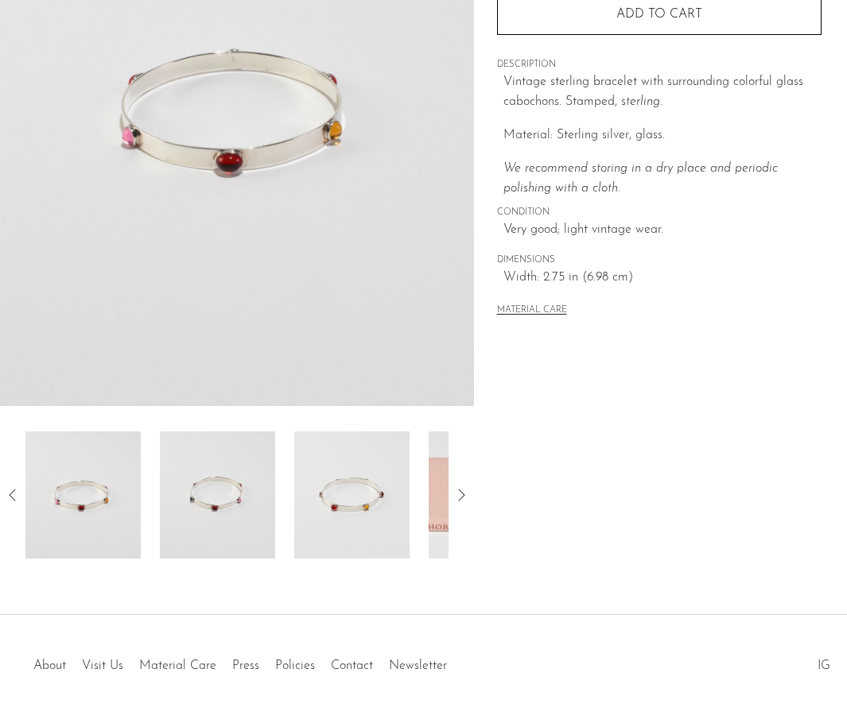
scroll to position [308, 0]
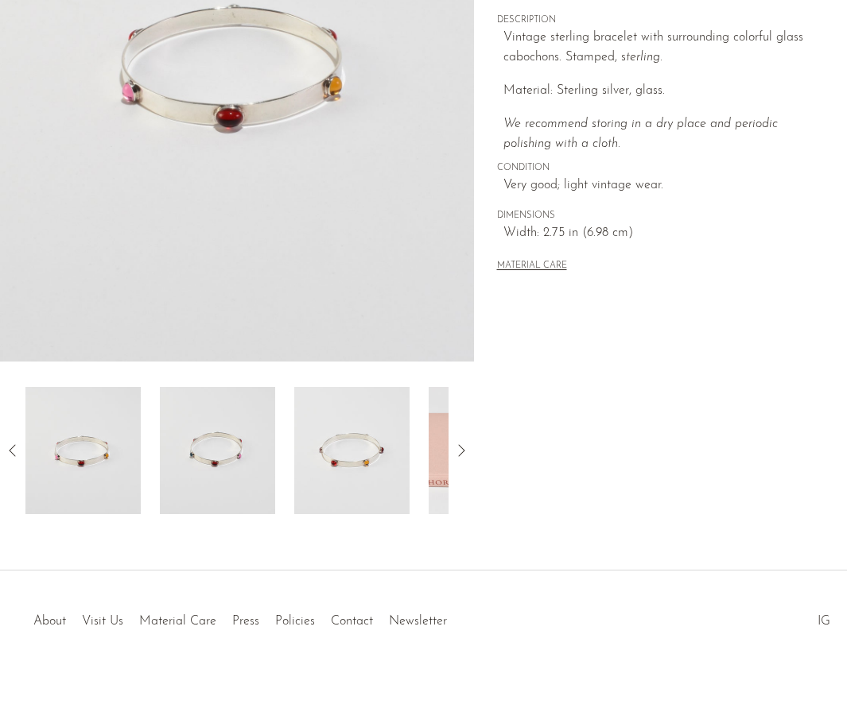
click at [471, 281] on img at bounding box center [237, 64] width 474 height 596
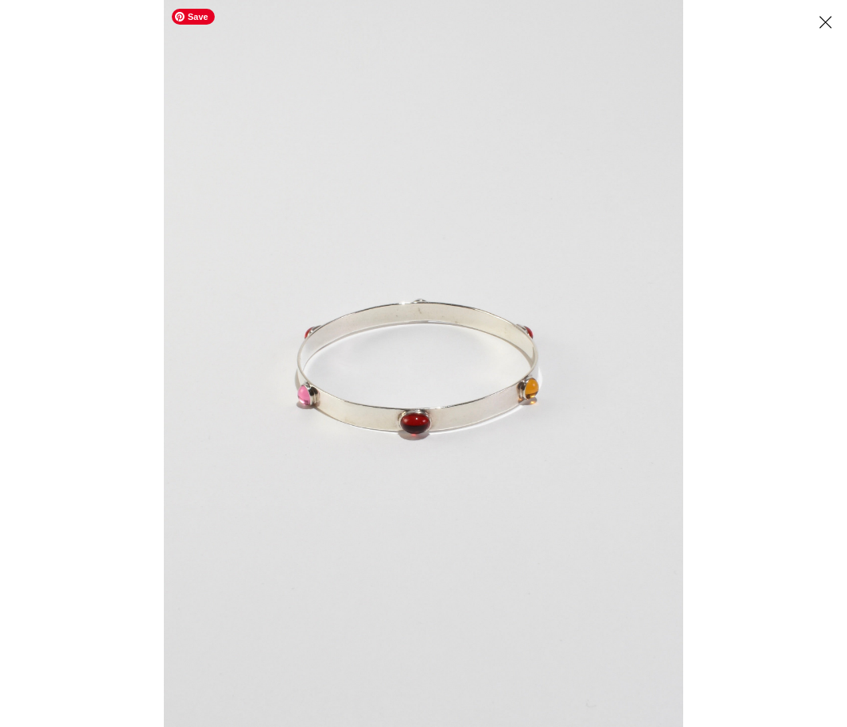
click at [188, 18] on span "Save" at bounding box center [193, 17] width 43 height 16
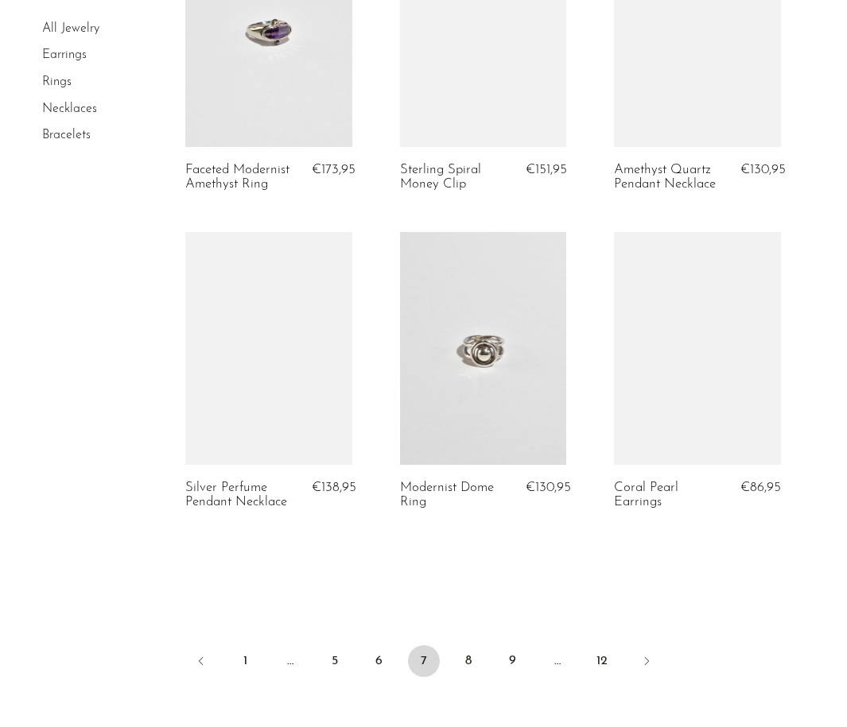
scroll to position [3444, 0]
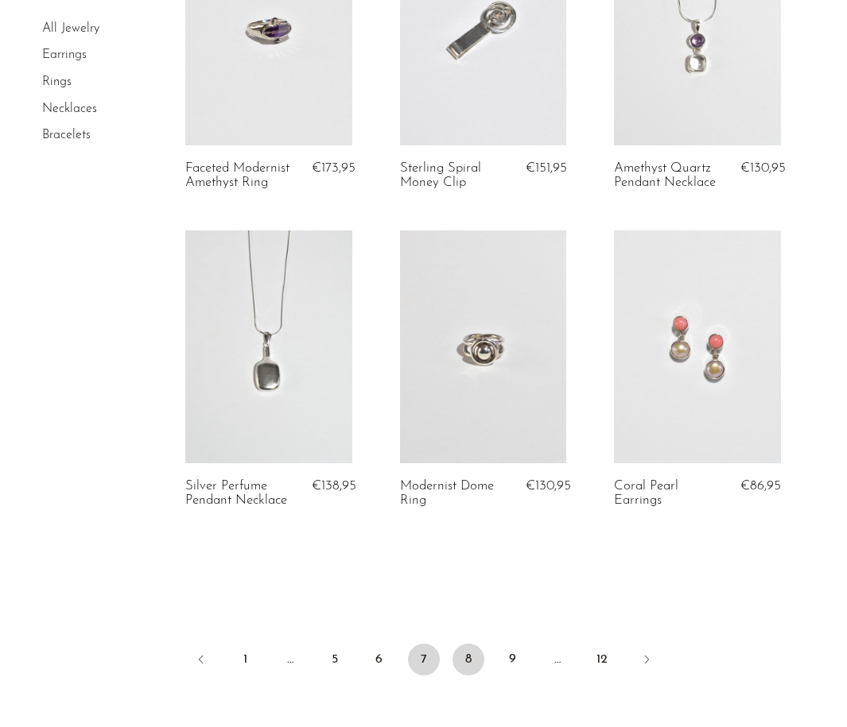
click at [475, 646] on link "8" at bounding box center [468, 660] width 32 height 32
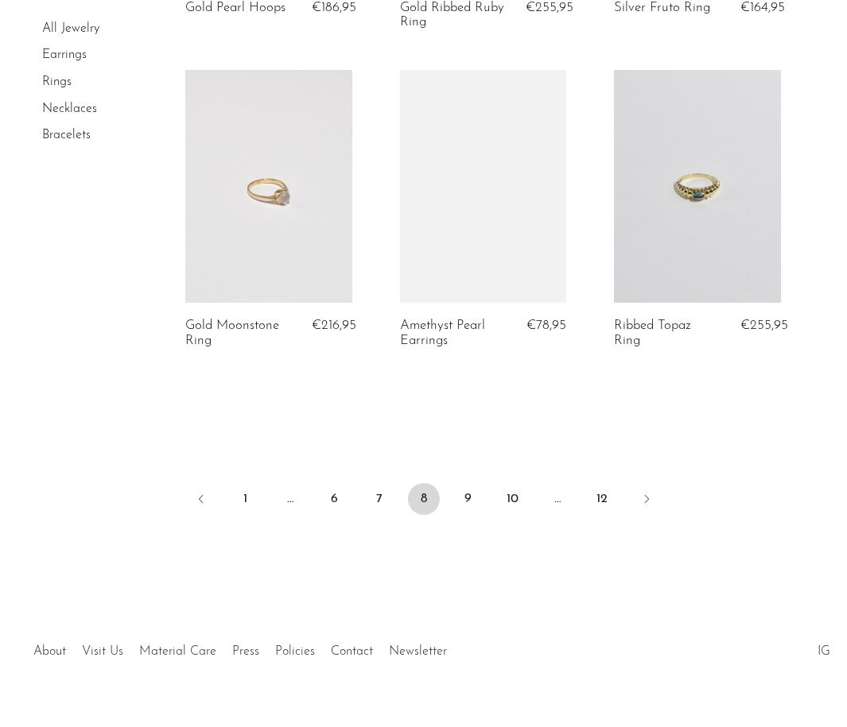
scroll to position [3578, 0]
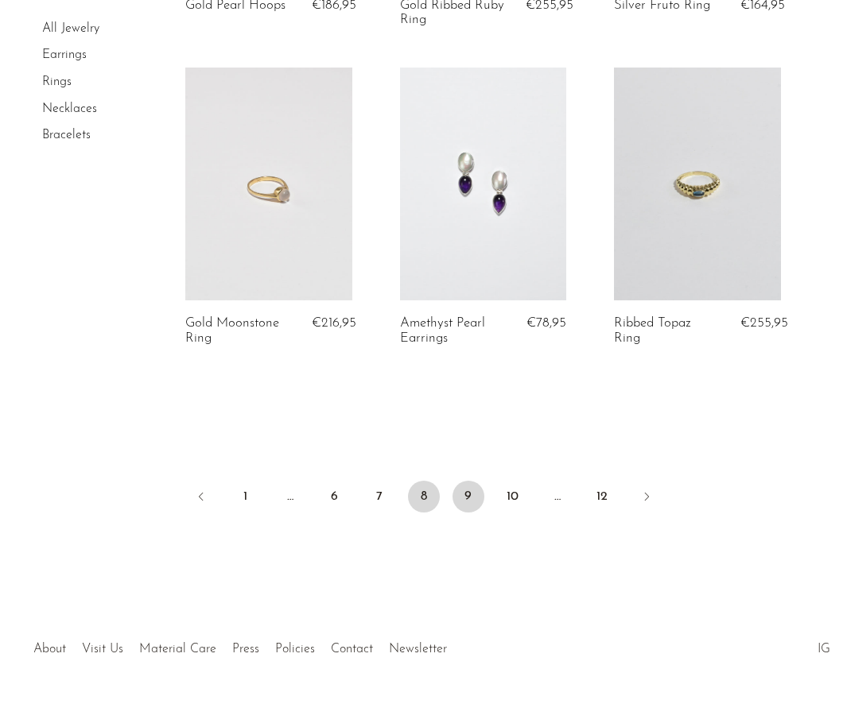
click at [463, 490] on link "9" at bounding box center [468, 497] width 32 height 32
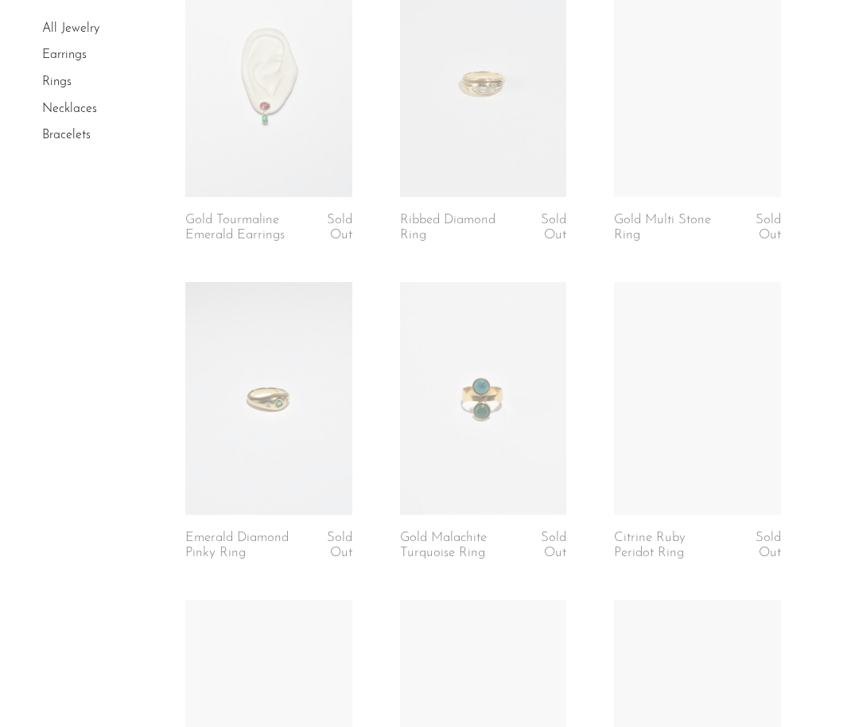
scroll to position [1422, 0]
